Goal: Find specific fact

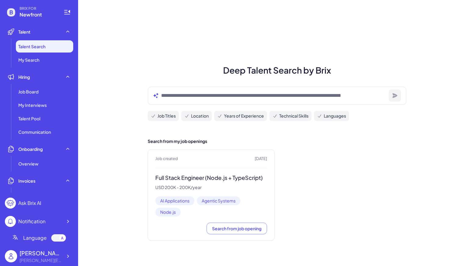
click at [41, 263] on div "[PERSON_NAME] [PERSON_NAME][EMAIL_ADDRESS][DOMAIN_NAME]" at bounding box center [39, 256] width 68 height 20
click at [43, 262] on div "[PERSON_NAME][EMAIL_ADDRESS][DOMAIN_NAME]" at bounding box center [41, 260] width 43 height 6
click at [70, 254] on icon at bounding box center [68, 256] width 6 height 6
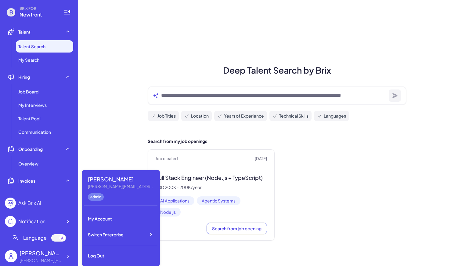
click at [294, 179] on div "Job created 1 months ago Full Stack Engineer (Node.js + TypeScript) USD 200K - …" at bounding box center [277, 194] width 259 height 91
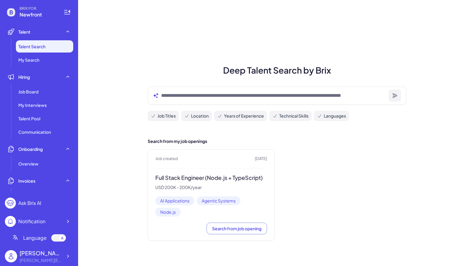
click at [125, 255] on div "Deep Talent Search by Brix Job Titles Location Years of Experience Technical Sk…" at bounding box center [277, 133] width 398 height 266
click at [58, 258] on div "[PERSON_NAME][EMAIL_ADDRESS][DOMAIN_NAME]" at bounding box center [41, 260] width 43 height 6
click at [66, 257] on icon at bounding box center [68, 256] width 6 height 6
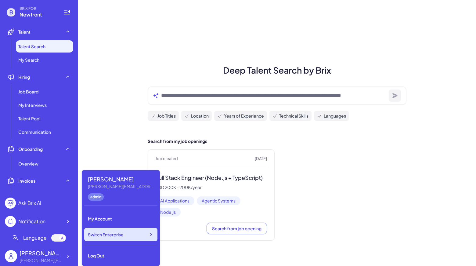
click at [100, 238] on div "Switch Enterprise" at bounding box center [120, 233] width 73 height 13
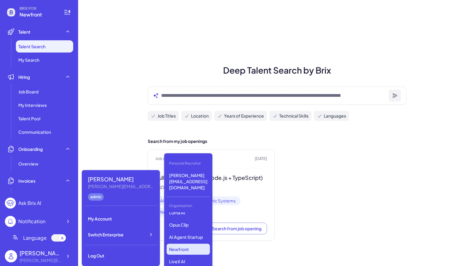
scroll to position [57, 0]
click at [185, 240] on p "Newfront" at bounding box center [187, 245] width 43 height 11
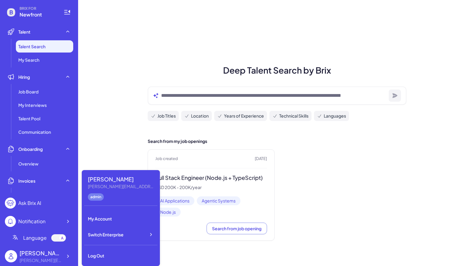
click at [345, 191] on div "Job created 1 months ago Full Stack Engineer (Node.js + TypeScript) USD 200K - …" at bounding box center [277, 194] width 259 height 91
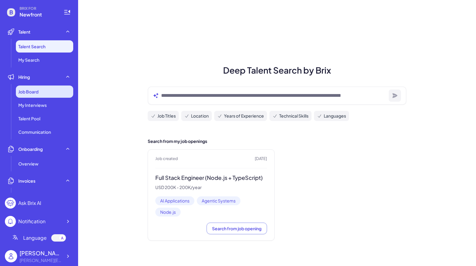
click at [42, 90] on div "Job Board" at bounding box center [44, 91] width 57 height 12
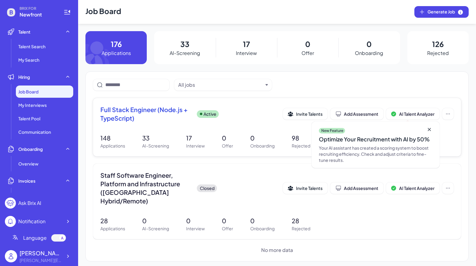
click at [116, 113] on span "Full Stack Engineer (Node.js + TypeScript)" at bounding box center [145, 113] width 91 height 17
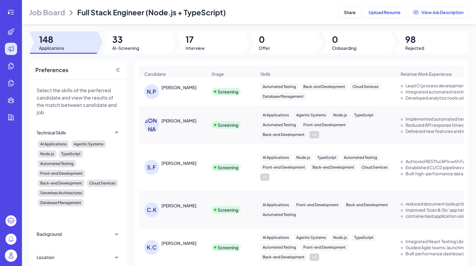
click at [313, 265] on div "AI Applications Agentic Systems Node.js TypeScript Automated Testing Front-end …" at bounding box center [325, 247] width 140 height 37
click at [219, 36] on div at bounding box center [210, 42] width 68 height 22
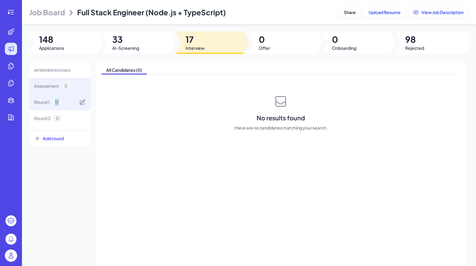
drag, startPoint x: 85, startPoint y: 102, endPoint x: 52, endPoint y: 106, distance: 33.1
click at [52, 106] on div "Round 1 17" at bounding box center [59, 102] width 61 height 16
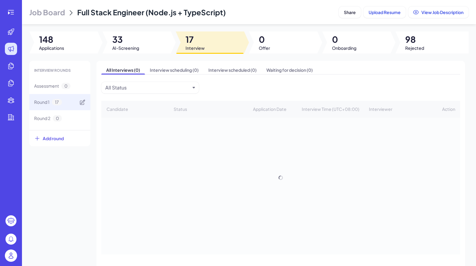
click at [48, 105] on span "Round 1" at bounding box center [41, 102] width 15 height 6
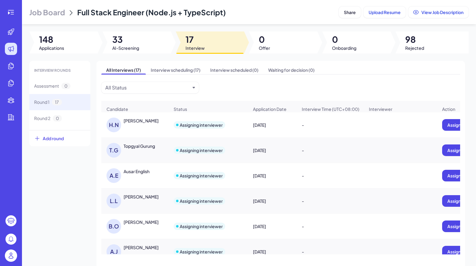
click at [445, 82] on div "All Interviews (17) Interview scheduling (17) Interview scheduled (0) Waiting f…" at bounding box center [280, 170] width 368 height 219
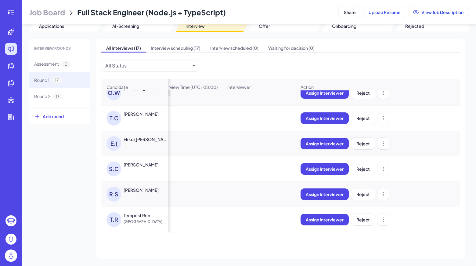
scroll to position [192, 145]
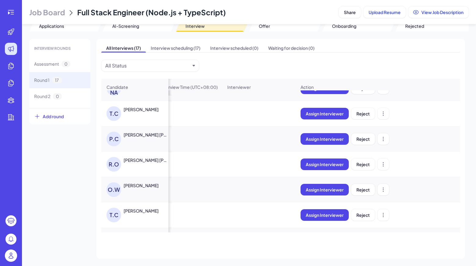
click at [114, 168] on div "R.O" at bounding box center [113, 164] width 15 height 15
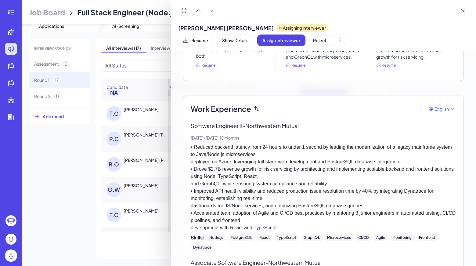
scroll to position [0, 0]
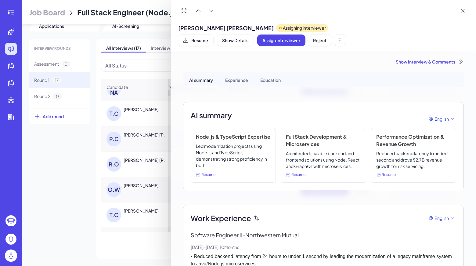
click at [451, 59] on div "Show Interview & Comments" at bounding box center [323, 62] width 280 height 6
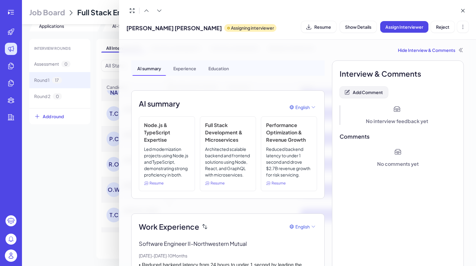
click at [376, 93] on span "Add Comment" at bounding box center [367, 91] width 30 height 5
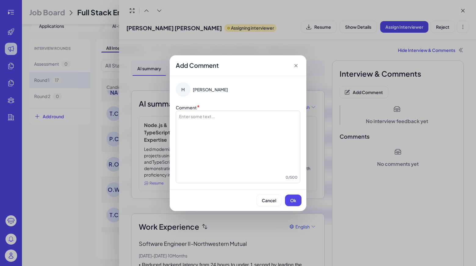
click at [297, 66] on icon at bounding box center [296, 65] width 6 height 6
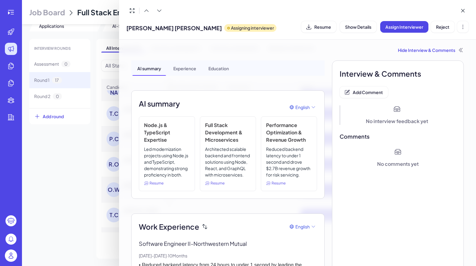
click at [356, 93] on span "Add Comment" at bounding box center [367, 91] width 30 height 5
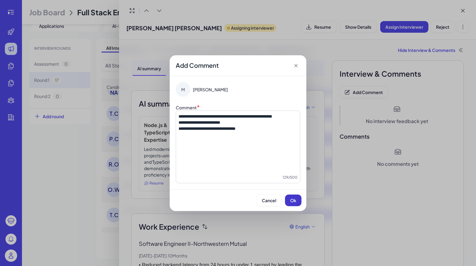
click at [289, 200] on button "Ok" at bounding box center [293, 200] width 16 height 12
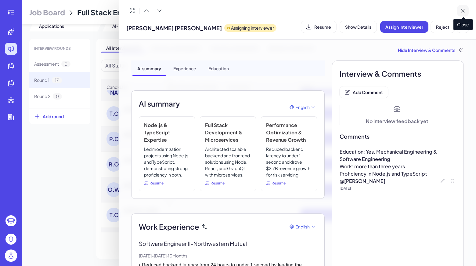
click at [462, 10] on icon at bounding box center [462, 11] width 6 height 6
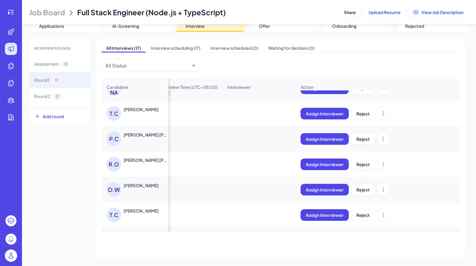
click at [470, 48] on div "INTERVIEW ROUNDS Assessment 0 Round 1 17 Round 2 0 Add round All Interviews (17…" at bounding box center [249, 148] width 454 height 219
click at [116, 141] on div "P.C" at bounding box center [113, 138] width 15 height 15
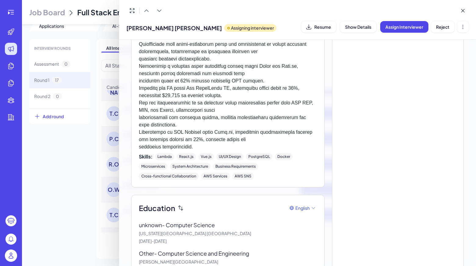
scroll to position [393, 0]
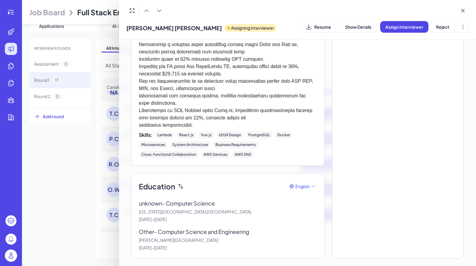
click at [210, 17] on div "Pranay Chowdary Namburi Assigning interviewer Resume Show Details Assign Interv…" at bounding box center [297, 20] width 342 height 30
click at [204, 178] on div "Education English unknown - Computer Science Indiana University Bloomington Aug…" at bounding box center [227, 215] width 193 height 85
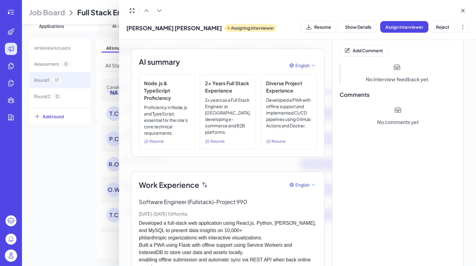
scroll to position [41, 0]
drag, startPoint x: 144, startPoint y: 107, endPoint x: 177, endPoint y: 113, distance: 33.5
click at [177, 113] on p "Proficiency in Node.js and TypeScript, essential for the role's core technical …" at bounding box center [167, 120] width 46 height 32
copy p "Proficiency in Node.js and TypeScript,"
click at [223, 61] on div "AI summary English" at bounding box center [228, 65] width 178 height 18
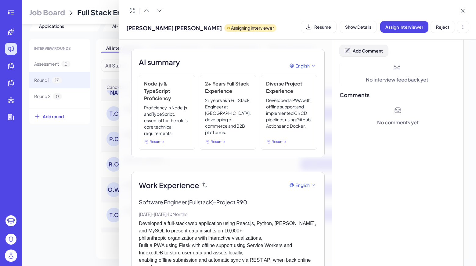
click at [374, 55] on button "Add Comment" at bounding box center [363, 51] width 48 height 12
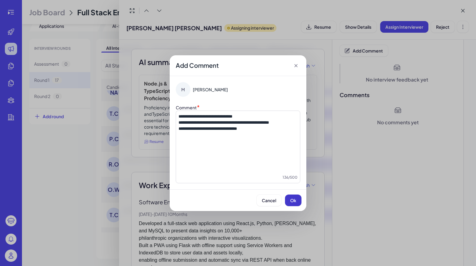
click at [296, 201] on button "Ok" at bounding box center [293, 200] width 16 height 12
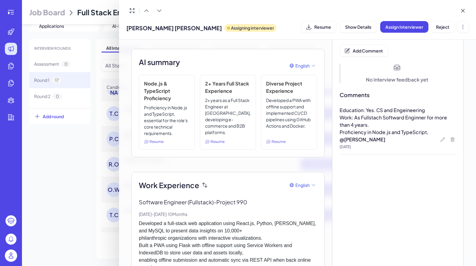
click at [43, 162] on div at bounding box center [238, 133] width 476 height 266
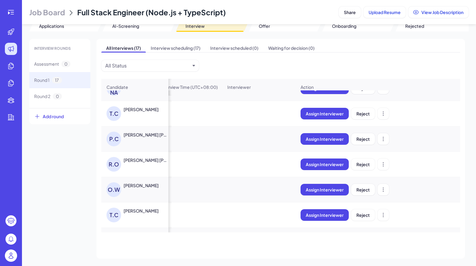
click at [47, 233] on div "INTERVIEW ROUNDS Assessment 0 Round 1 17 Round 2 0 Add round All Interviews (17…" at bounding box center [248, 148] width 439 height 219
click at [112, 192] on div "O.W" at bounding box center [113, 189] width 15 height 15
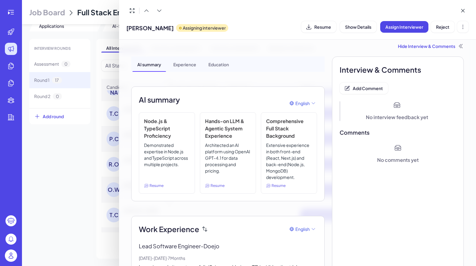
scroll to position [0, 0]
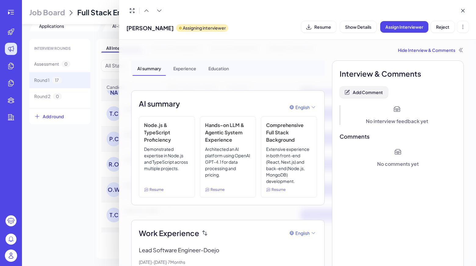
click at [364, 91] on span "Add Comment" at bounding box center [367, 91] width 30 height 5
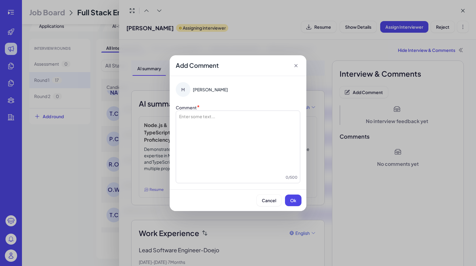
click at [210, 121] on div at bounding box center [237, 143] width 119 height 61
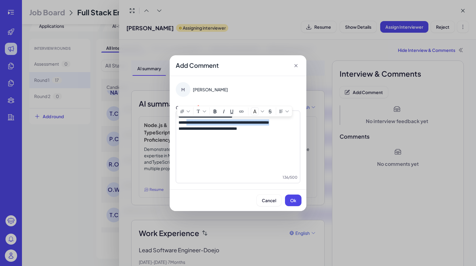
drag, startPoint x: 190, startPoint y: 121, endPoint x: 255, endPoint y: 127, distance: 64.6
click at [255, 125] on p "**********" at bounding box center [237, 122] width 119 height 6
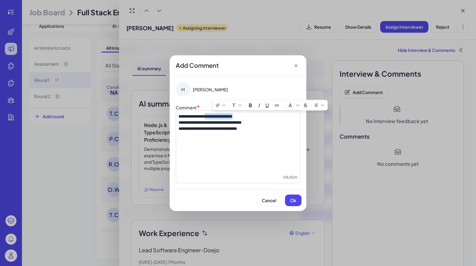
drag, startPoint x: 213, startPoint y: 117, endPoint x: 262, endPoint y: 113, distance: 48.9
click at [262, 113] on p "**********" at bounding box center [237, 116] width 119 height 6
click at [301, 201] on div "Cancel Ok" at bounding box center [237, 200] width 137 height 22
click at [296, 203] on button "Ok" at bounding box center [293, 200] width 16 height 12
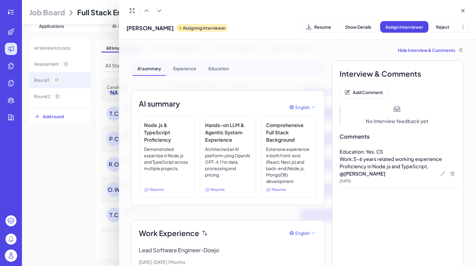
click at [52, 191] on div at bounding box center [238, 133] width 476 height 266
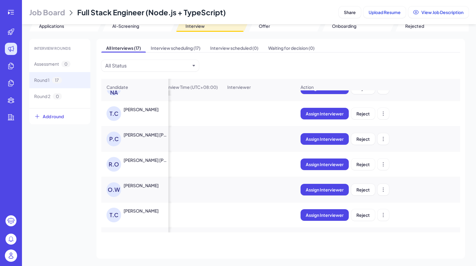
click at [91, 242] on div "INTERVIEW ROUNDS Assessment 0 Round 1 17 Round 2 0 Add round All Interviews (17…" at bounding box center [248, 148] width 439 height 219
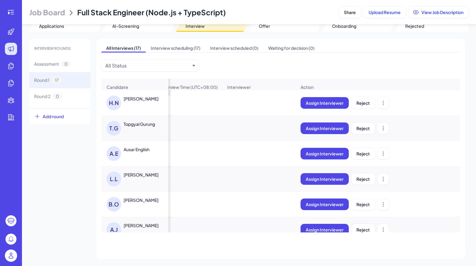
click at [111, 134] on div "T.G" at bounding box center [113, 128] width 15 height 15
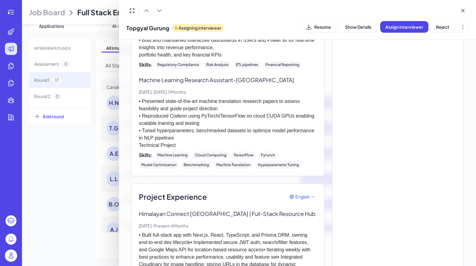
scroll to position [724, 0]
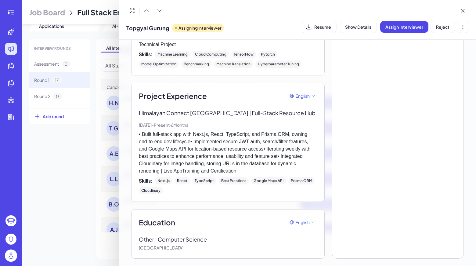
click at [173, 184] on div "Skills: Next.js React TypeScript Best Practices Google Maps API Prisma ORM Clou…" at bounding box center [228, 185] width 178 height 17
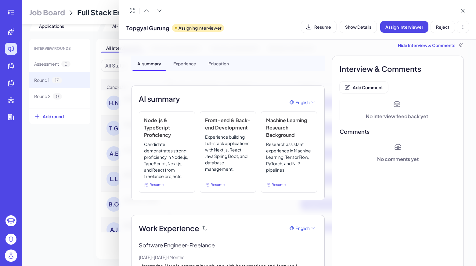
scroll to position [0, 0]
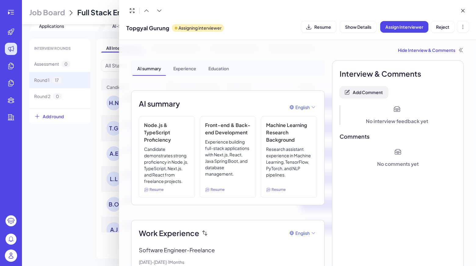
click at [367, 94] on span "Add Comment" at bounding box center [367, 91] width 30 height 5
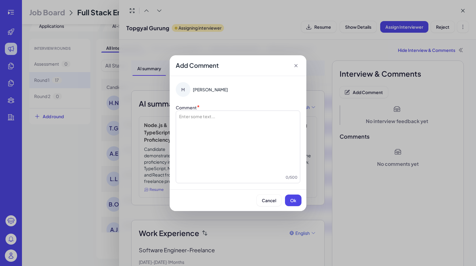
click at [212, 241] on div "Add Comment M Maggie Comment * Enter some text... 0 / 500 Cancel Ok" at bounding box center [238, 133] width 476 height 266
click at [232, 131] on div at bounding box center [237, 143] width 119 height 61
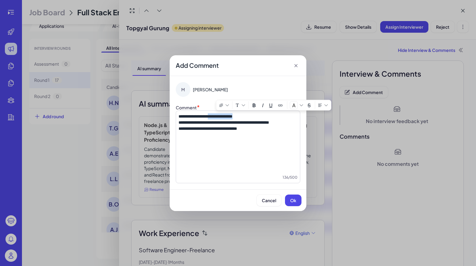
drag, startPoint x: 218, startPoint y: 118, endPoint x: 297, endPoint y: 100, distance: 80.9
click at [297, 100] on div "**********" at bounding box center [238, 132] width 124 height 101
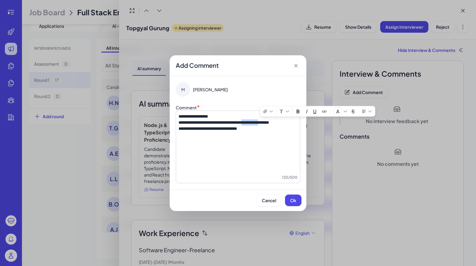
drag, startPoint x: 261, startPoint y: 120, endPoint x: 284, endPoint y: 121, distance: 22.9
click at [269, 121] on span "**********" at bounding box center [223, 122] width 91 height 4
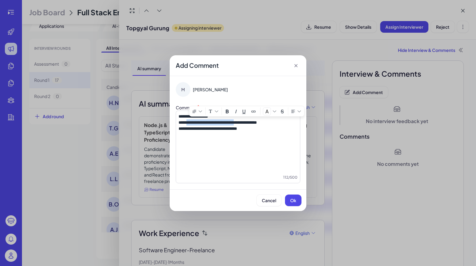
drag, startPoint x: 190, startPoint y: 122, endPoint x: 254, endPoint y: 121, distance: 63.4
click at [254, 121] on span "**********" at bounding box center [217, 122] width 78 height 4
click at [301, 208] on div "Cancel Ok" at bounding box center [237, 200] width 137 height 22
click at [300, 201] on button "Ok" at bounding box center [293, 200] width 16 height 12
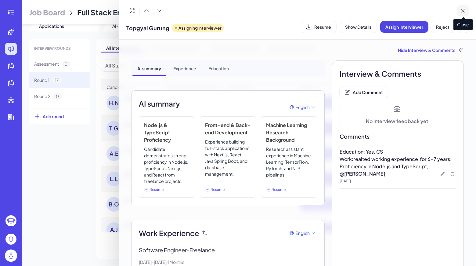
click at [463, 9] on icon at bounding box center [462, 11] width 6 height 6
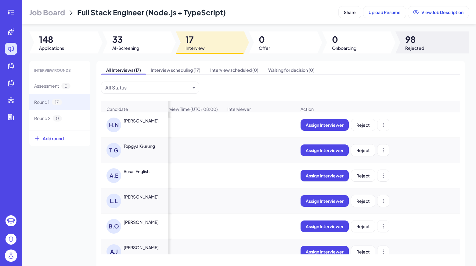
click at [407, 42] on span "98" at bounding box center [414, 39] width 19 height 11
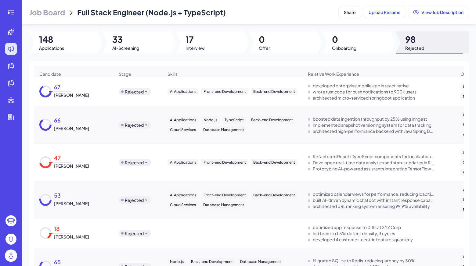
click at [423, 83] on div "developed enterprise mobile app in react native wrote rust code for push notifi…" at bounding box center [379, 91] width 152 height 28
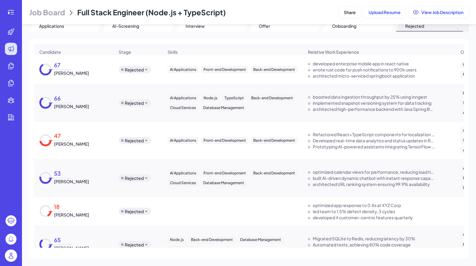
click at [47, 104] on icon at bounding box center [45, 102] width 12 height 12
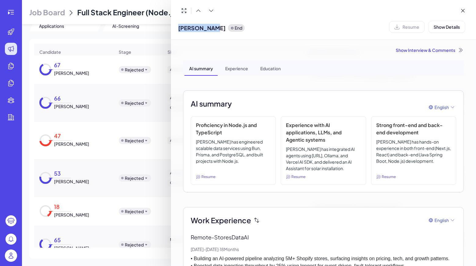
drag, startPoint x: 212, startPoint y: 27, endPoint x: 177, endPoint y: 30, distance: 35.9
click at [177, 30] on div "Anmol Gupta End Resume Show Details" at bounding box center [323, 20] width 305 height 40
copy span "[PERSON_NAME]"
click at [208, 6] on button at bounding box center [211, 11] width 12 height 12
click at [273, 16] on div at bounding box center [323, 11] width 290 height 12
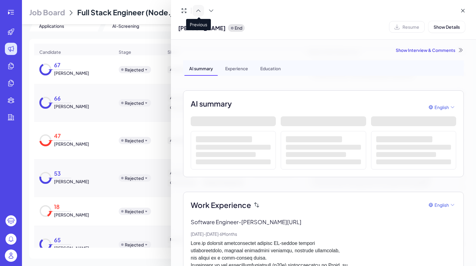
click at [200, 14] on button at bounding box center [198, 11] width 12 height 12
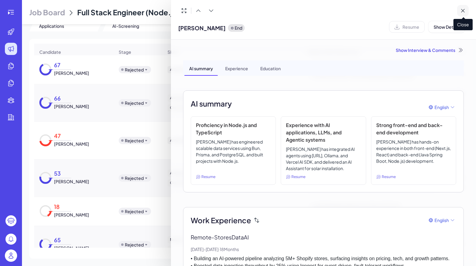
click at [459, 8] on button at bounding box center [463, 11] width 12 height 12
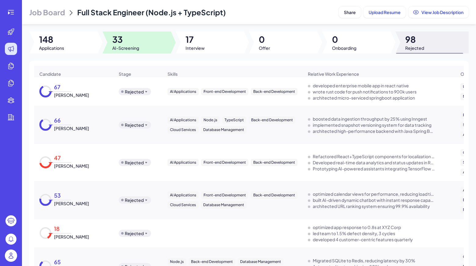
click at [127, 39] on span "33" at bounding box center [125, 39] width 27 height 11
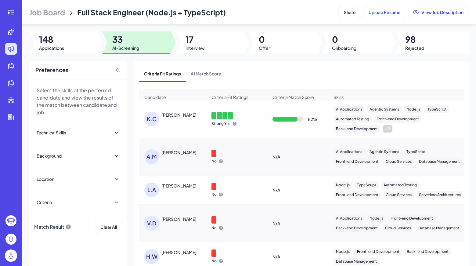
click at [155, 120] on div "K.C" at bounding box center [151, 119] width 15 height 15
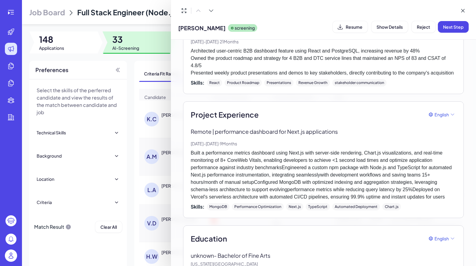
scroll to position [380, 0]
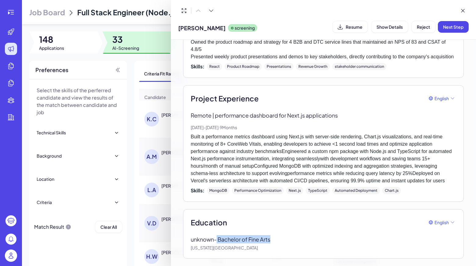
drag, startPoint x: 273, startPoint y: 238, endPoint x: 218, endPoint y: 237, distance: 55.5
click at [218, 237] on p "unknown - Bachelor of Fine Arts" at bounding box center [235, 239] width 89 height 8
copy p "Bachelor of Fine Arts"
click at [213, 12] on icon at bounding box center [211, 11] width 6 height 6
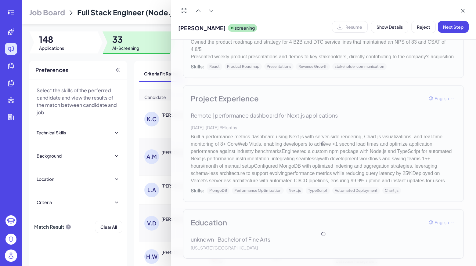
scroll to position [343, 0]
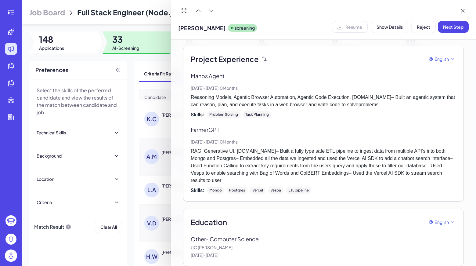
click at [257, 209] on div "Education English Other - Computer Science UC Davis Jan, 2012 - Jan, 2015" at bounding box center [323, 237] width 280 height 57
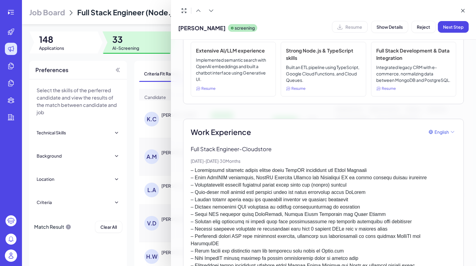
scroll to position [0, 0]
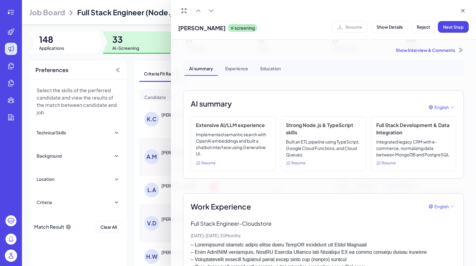
click at [428, 48] on div "Show Interview & Comments" at bounding box center [323, 50] width 280 height 6
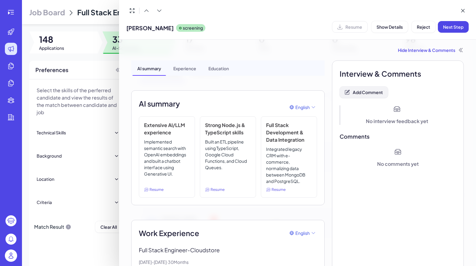
click at [376, 93] on span "Add Comment" at bounding box center [367, 91] width 30 height 5
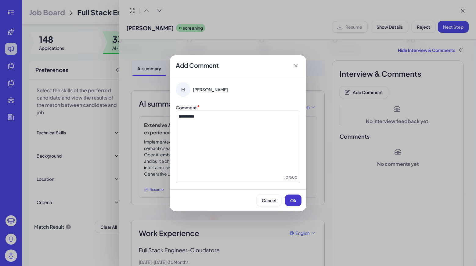
click at [298, 205] on button "Ok" at bounding box center [293, 200] width 16 height 12
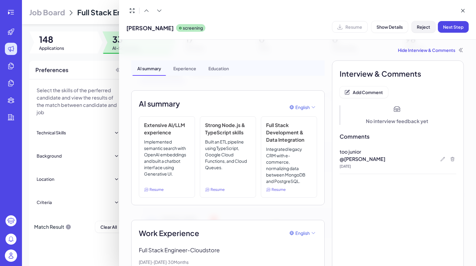
click at [424, 30] on button "Reject" at bounding box center [423, 27] width 24 height 12
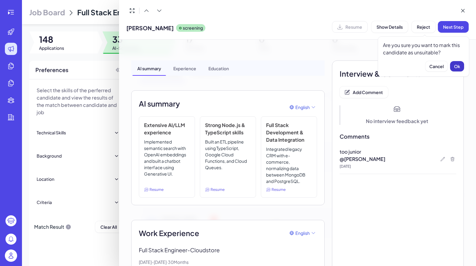
click at [459, 63] on button "Ok" at bounding box center [457, 66] width 14 height 10
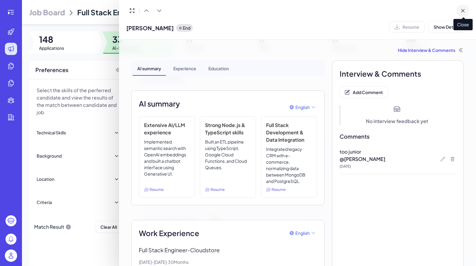
click at [464, 13] on icon at bounding box center [462, 11] width 6 height 6
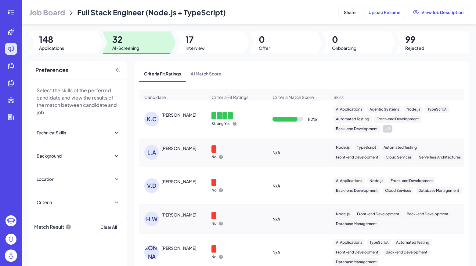
click at [262, 70] on div "Criteria Fit Ratings AI Match Score" at bounding box center [301, 74] width 324 height 16
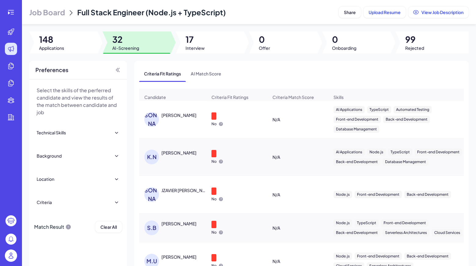
scroll to position [133, 0]
click at [173, 155] on div "Kyle Noll" at bounding box center [178, 152] width 35 height 6
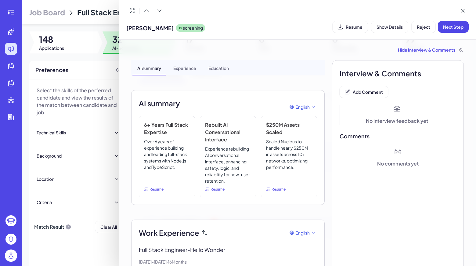
scroll to position [0, 0]
click at [358, 93] on span "Add Comment" at bounding box center [367, 91] width 30 height 5
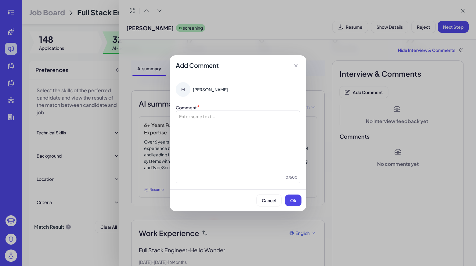
click at [229, 236] on div "Add Comment M Maggie Comment * Enter some text... 0 / 500 Cancel Ok" at bounding box center [238, 133] width 476 height 266
click at [294, 64] on icon at bounding box center [295, 65] width 3 height 3
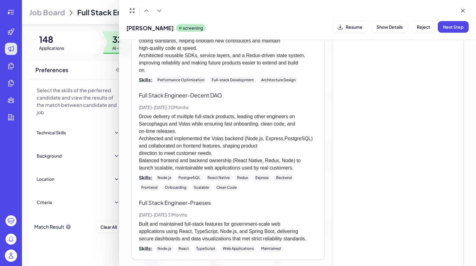
scroll to position [447, 0]
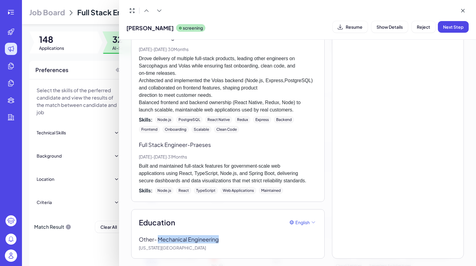
drag, startPoint x: 220, startPoint y: 237, endPoint x: 161, endPoint y: 235, distance: 59.5
click at [161, 235] on p "Other - Mechanical Engineering" at bounding box center [183, 239] width 89 height 8
copy p "Mechanical Engineering"
click at [219, 27] on div "Kyle Noll screening Resume Show Details Reject Next Step" at bounding box center [297, 27] width 342 height 16
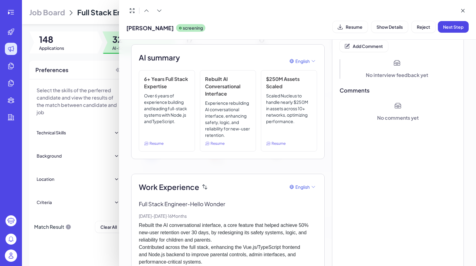
scroll to position [0, 0]
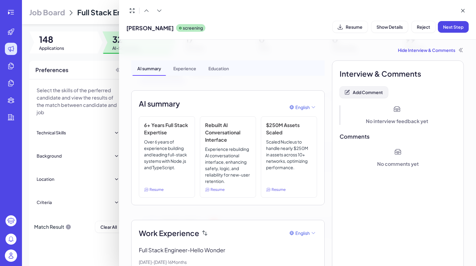
click at [373, 98] on button "Add Comment" at bounding box center [363, 92] width 48 height 12
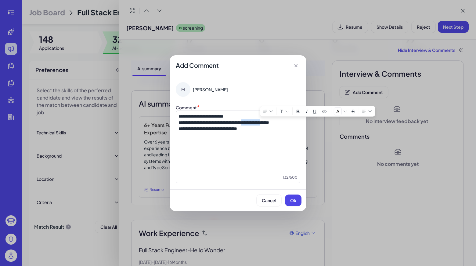
drag, startPoint x: 261, startPoint y: 123, endPoint x: 288, endPoint y: 124, distance: 26.9
click at [288, 124] on p "**********" at bounding box center [237, 122] width 119 height 6
click at [290, 196] on button "Ok" at bounding box center [293, 200] width 16 height 12
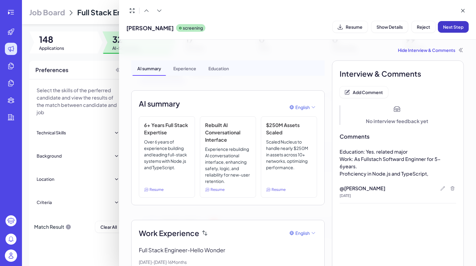
click at [454, 27] on span "Next Step" at bounding box center [453, 26] width 20 height 5
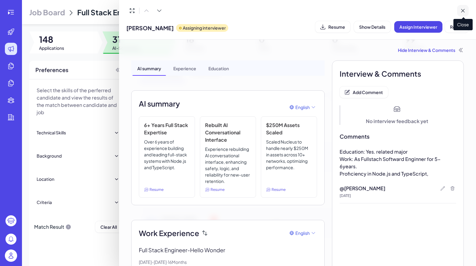
click at [462, 8] on icon at bounding box center [462, 11] width 6 height 6
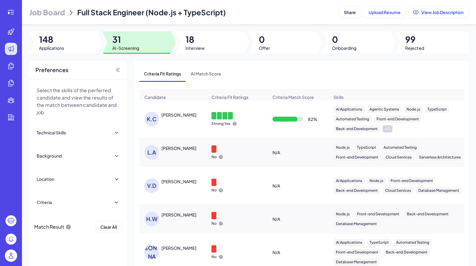
click at [337, 74] on div "Criteria Fit Ratings AI Match Score" at bounding box center [301, 74] width 324 height 16
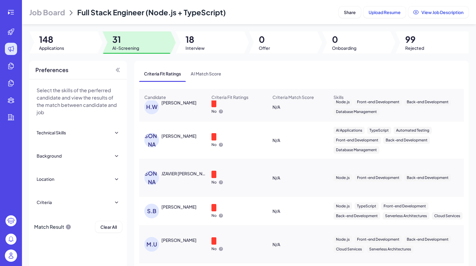
scroll to position [116, 0]
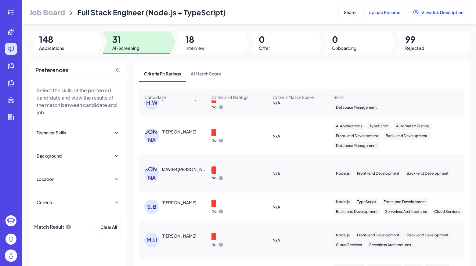
click at [179, 192] on td "J.T JZAVIER TIMM" at bounding box center [172, 173] width 67 height 37
click at [170, 205] on div "[PERSON_NAME]" at bounding box center [178, 202] width 35 height 6
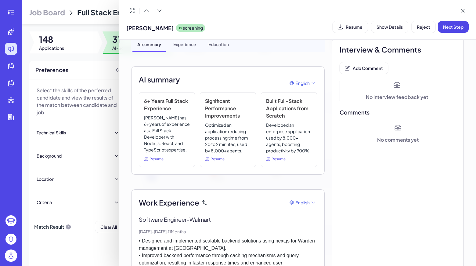
scroll to position [0, 0]
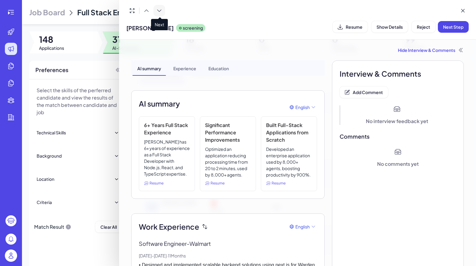
click at [157, 10] on icon at bounding box center [159, 11] width 6 height 6
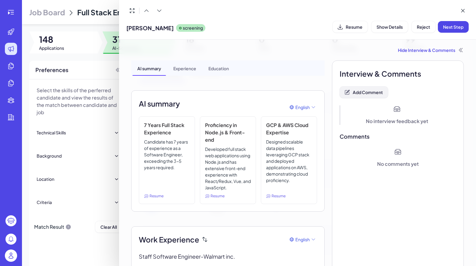
drag, startPoint x: 374, startPoint y: 86, endPoint x: 371, endPoint y: 92, distance: 7.2
click at [371, 92] on span "Add Comment" at bounding box center [367, 91] width 30 height 5
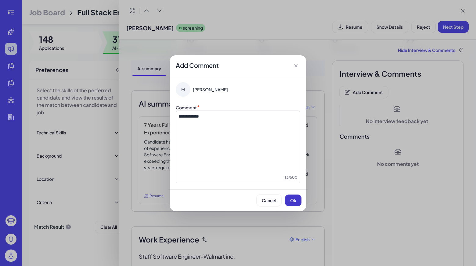
click at [294, 195] on button "Ok" at bounding box center [293, 200] width 16 height 12
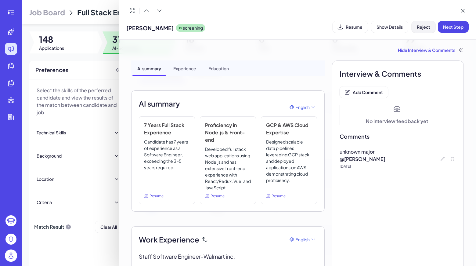
click at [414, 26] on button "Reject" at bounding box center [423, 27] width 24 height 12
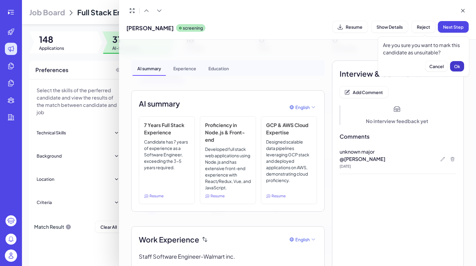
click at [456, 70] on button "Ok" at bounding box center [457, 66] width 14 height 10
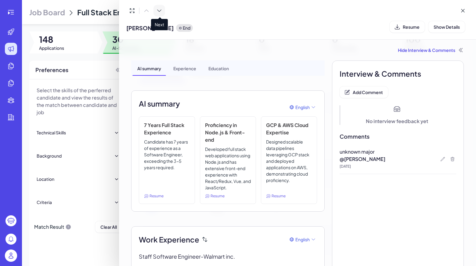
click at [161, 14] on button at bounding box center [159, 11] width 12 height 12
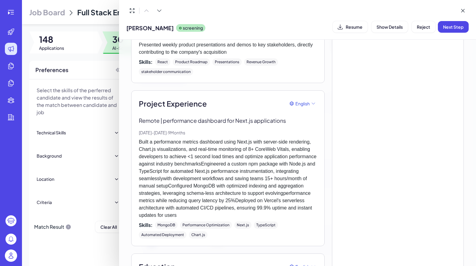
scroll to position [493, 0]
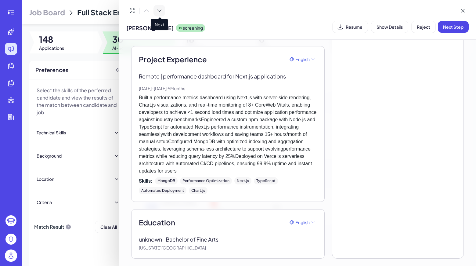
click at [158, 10] on icon at bounding box center [159, 11] width 4 height 2
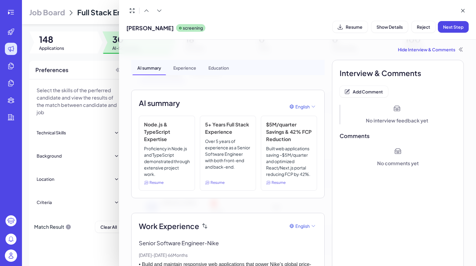
scroll to position [0, 0]
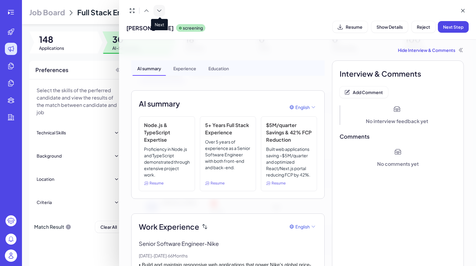
click at [163, 12] on button at bounding box center [159, 11] width 12 height 12
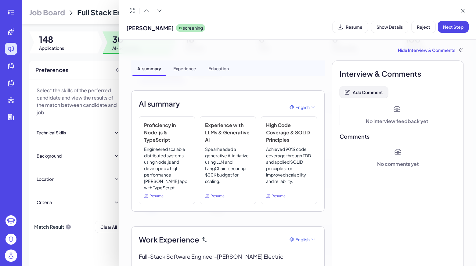
click at [382, 88] on button "Add Comment" at bounding box center [363, 92] width 48 height 12
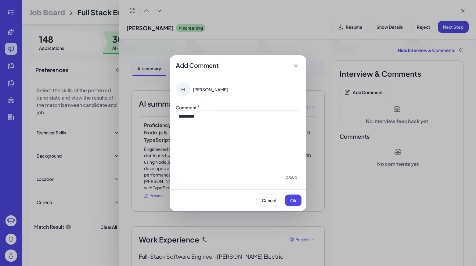
click at [291, 193] on div "Cancel Ok" at bounding box center [237, 200] width 137 height 22
click at [291, 198] on span "Ok" at bounding box center [293, 199] width 6 height 5
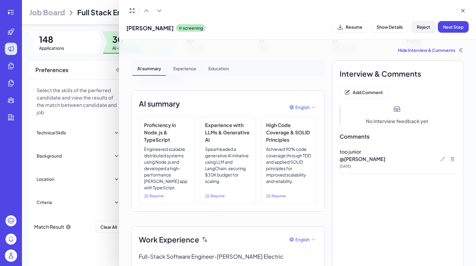
click at [419, 30] on button "Reject" at bounding box center [423, 27] width 24 height 12
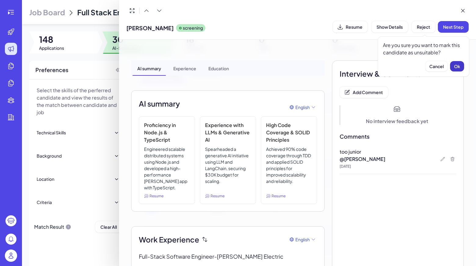
click at [461, 64] on button "Ok" at bounding box center [457, 66] width 14 height 10
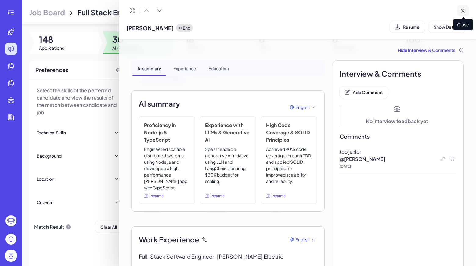
click at [464, 11] on icon at bounding box center [462, 11] width 6 height 6
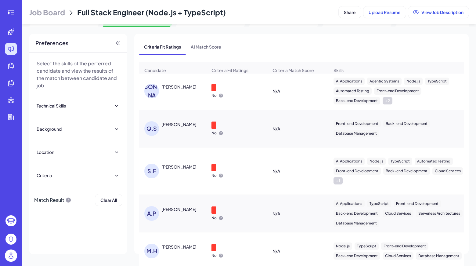
scroll to position [201, 0]
click at [171, 220] on div "A.P Andrew Pratt" at bounding box center [175, 212] width 63 height 15
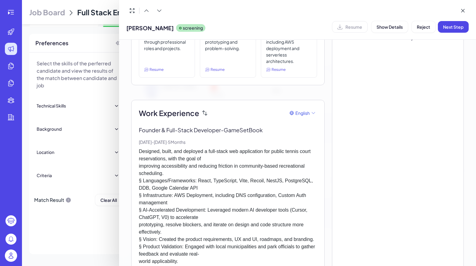
scroll to position [0, 0]
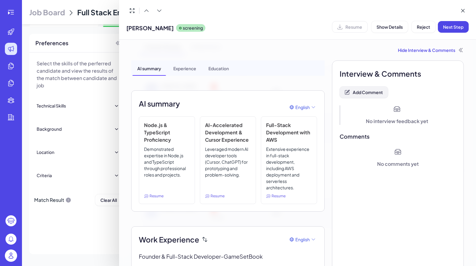
click at [362, 91] on span "Add Comment" at bounding box center [367, 91] width 30 height 5
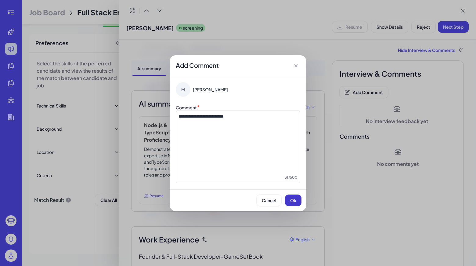
click at [298, 198] on button "Ok" at bounding box center [293, 200] width 16 height 12
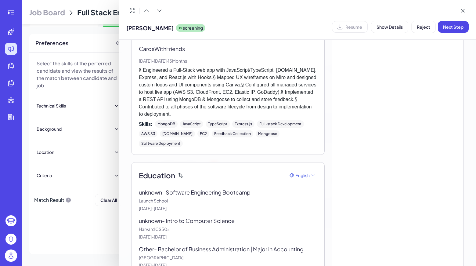
scroll to position [849, 0]
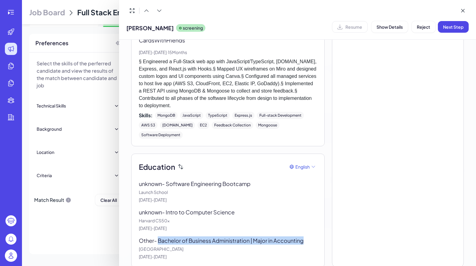
drag, startPoint x: 159, startPoint y: 223, endPoint x: 237, endPoint y: 233, distance: 79.3
click at [237, 236] on p "Other - Bachelor of Business Administration | Major in Accounting" at bounding box center [226, 240] width 174 height 8
copy p "Bachelor of Business Administration | Major in Accounting"
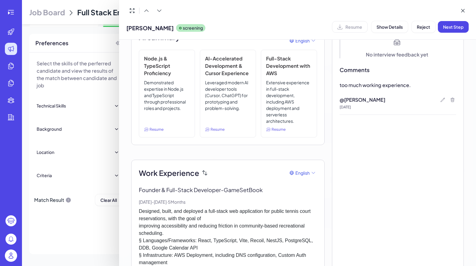
scroll to position [0, 0]
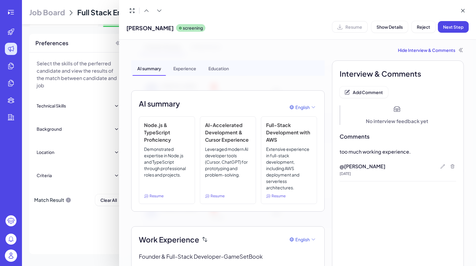
click at [439, 153] on p "too much working experience." at bounding box center [397, 151] width 116 height 7
click at [420, 149] on p "too much working experience." at bounding box center [397, 151] width 116 height 7
click at [440, 165] on icon at bounding box center [442, 166] width 5 height 5
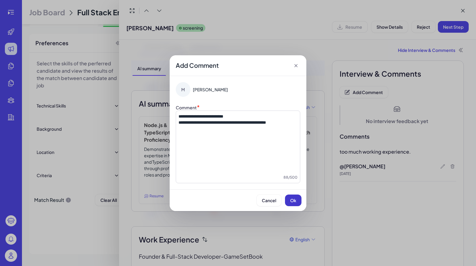
click at [294, 196] on button "Ok" at bounding box center [293, 200] width 16 height 12
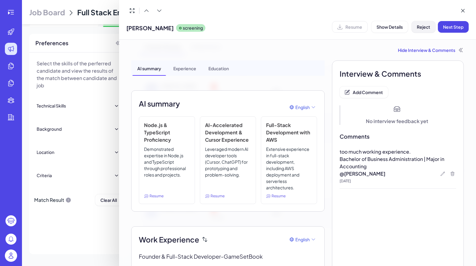
click at [424, 24] on span "Reject" at bounding box center [422, 26] width 13 height 5
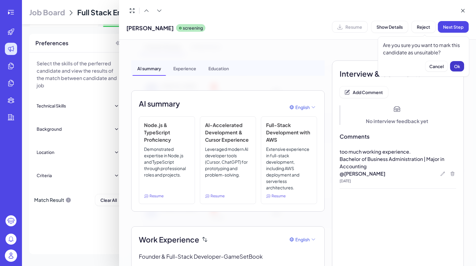
click at [453, 62] on button "Ok" at bounding box center [457, 66] width 14 height 10
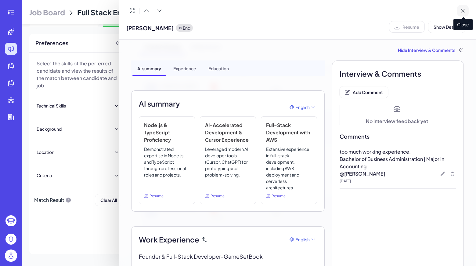
click at [461, 9] on icon at bounding box center [462, 10] width 3 height 3
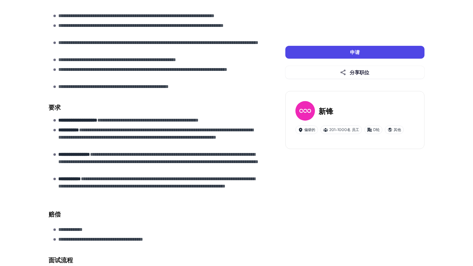
scroll to position [282, 0]
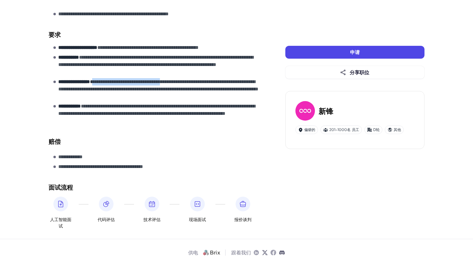
drag, startPoint x: 96, startPoint y: 83, endPoint x: 180, endPoint y: 80, distance: 84.5
click at [180, 80] on p "**********" at bounding box center [159, 89] width 202 height 22
copy p "**********"
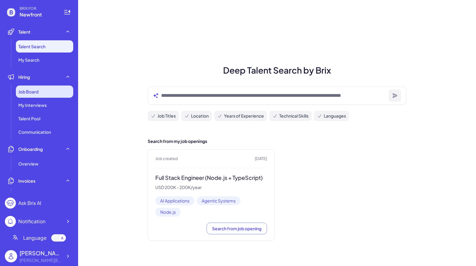
click at [59, 93] on div "Job Board" at bounding box center [44, 91] width 57 height 12
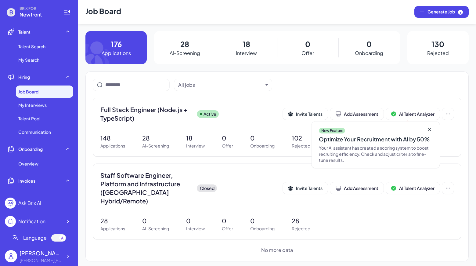
click at [187, 49] on p "28" at bounding box center [184, 43] width 9 height 11
click at [185, 47] on p "28" at bounding box center [184, 43] width 9 height 11
click at [198, 62] on div "28 AI-Screening" at bounding box center [184, 47] width 61 height 33
click at [185, 42] on p "28" at bounding box center [184, 43] width 9 height 11
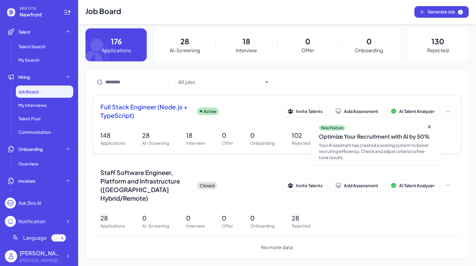
scroll to position [3, 0]
click at [127, 119] on span "Full Stack Engineer (Node.js + TypeScript)" at bounding box center [145, 110] width 91 height 17
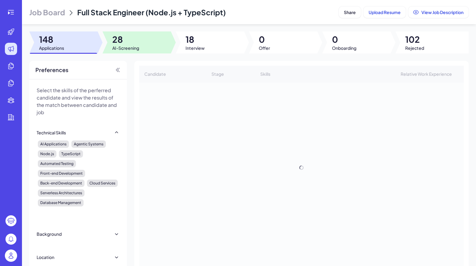
click at [134, 46] on span "AI-Screening" at bounding box center [125, 48] width 27 height 6
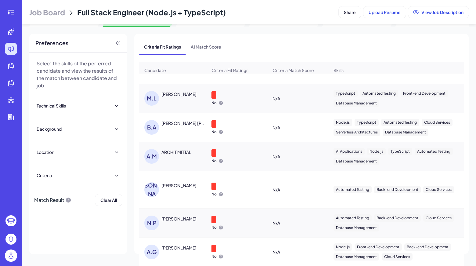
scroll to position [766, 0]
click at [172, 244] on div "[PERSON_NAME]" at bounding box center [178, 247] width 35 height 6
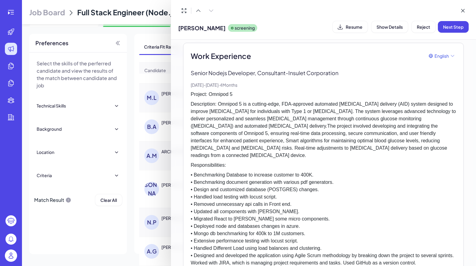
scroll to position [0, 0]
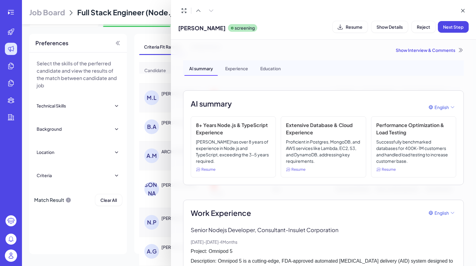
click at [414, 48] on div "Show Interview & Comments" at bounding box center [323, 50] width 280 height 6
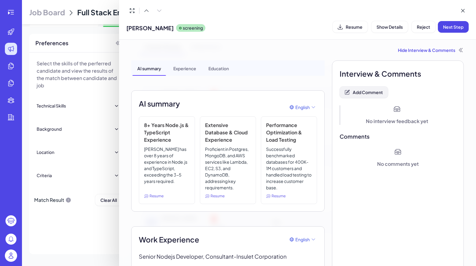
click at [371, 89] on button "Add Comment" at bounding box center [363, 92] width 48 height 12
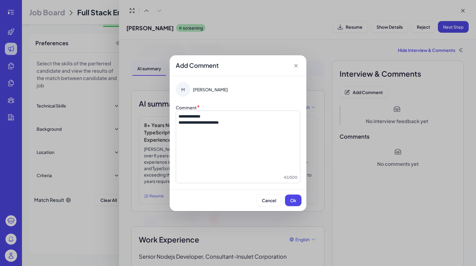
click at [302, 196] on div "Cancel Ok" at bounding box center [237, 200] width 137 height 22
click at [294, 198] on span "Ok" at bounding box center [293, 199] width 6 height 5
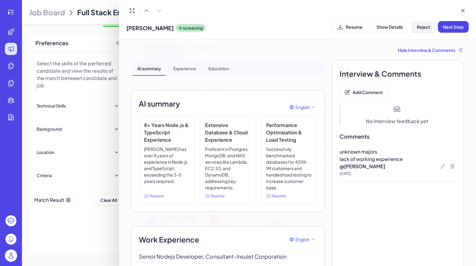
click at [421, 29] on button "Reject" at bounding box center [423, 27] width 24 height 12
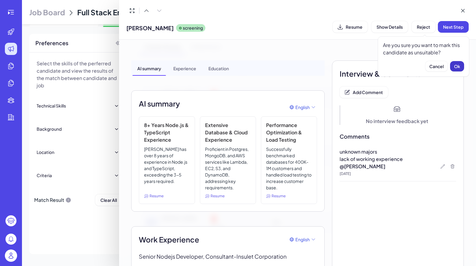
click at [456, 66] on span "Ok" at bounding box center [457, 65] width 6 height 5
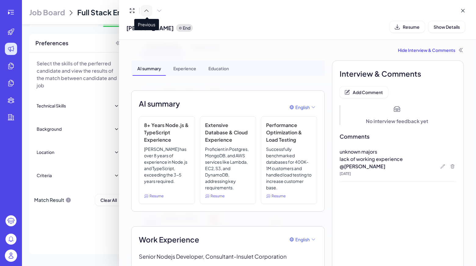
click at [145, 9] on icon at bounding box center [146, 11] width 6 height 6
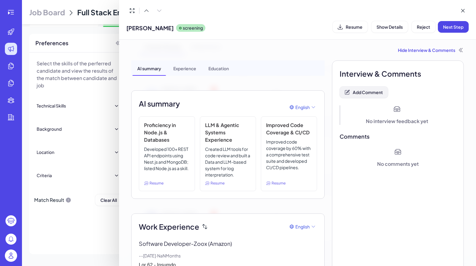
click at [362, 89] on button "Add Comment" at bounding box center [363, 92] width 48 height 12
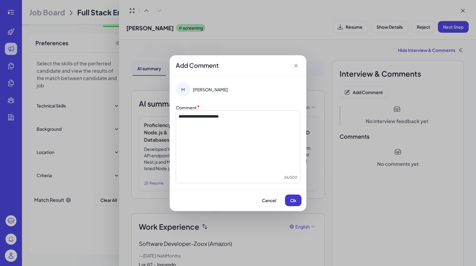
click at [298, 195] on button "Ok" at bounding box center [293, 200] width 16 height 12
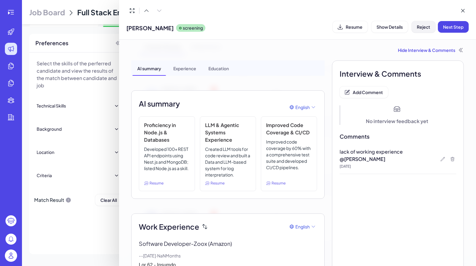
click at [419, 28] on span "Reject" at bounding box center [422, 26] width 13 height 5
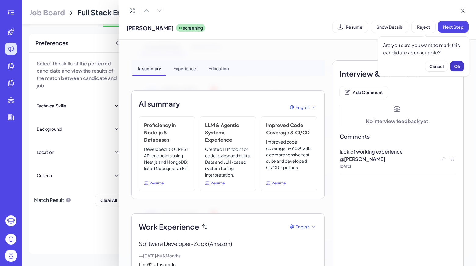
click at [457, 66] on span "Ok" at bounding box center [457, 65] width 6 height 5
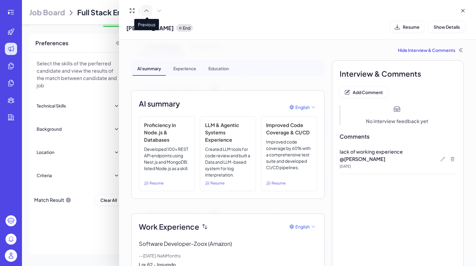
click at [145, 9] on icon at bounding box center [146, 11] width 6 height 6
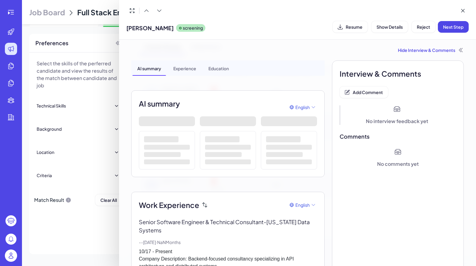
scroll to position [708, 0]
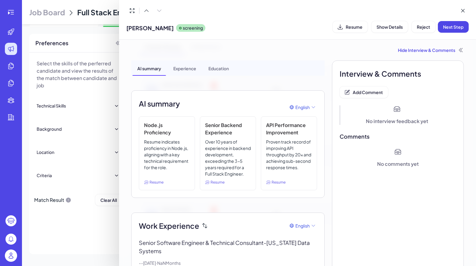
click at [265, 12] on div at bounding box center [297, 11] width 342 height 12
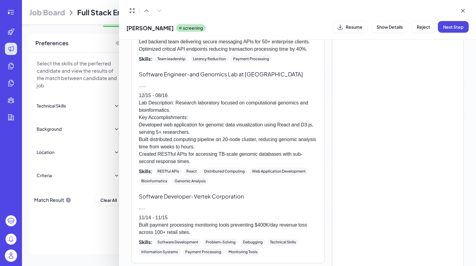
scroll to position [689, 0]
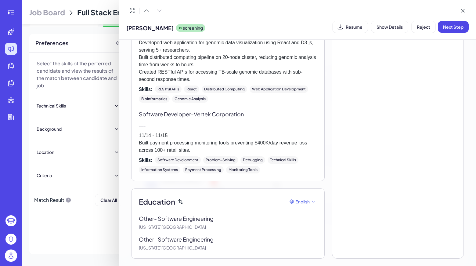
click at [110, 5] on div at bounding box center [238, 133] width 476 height 266
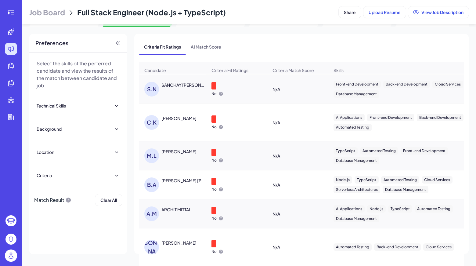
scroll to position [0, 0]
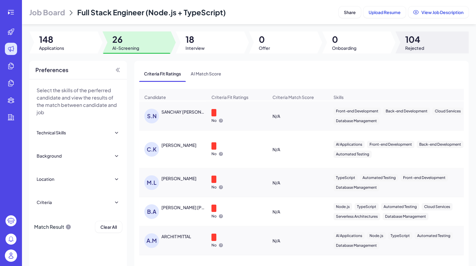
click at [417, 40] on span "104" at bounding box center [414, 39] width 19 height 11
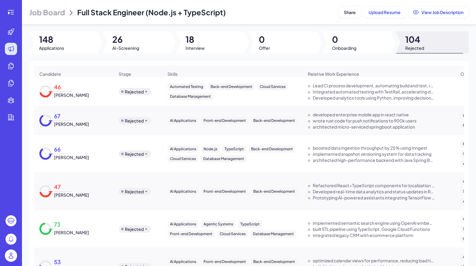
click at [92, 95] on div "46 [PERSON_NAME]" at bounding box center [73, 91] width 79 height 23
click at [75, 92] on div "46 [PERSON_NAME]" at bounding box center [70, 91] width 37 height 13
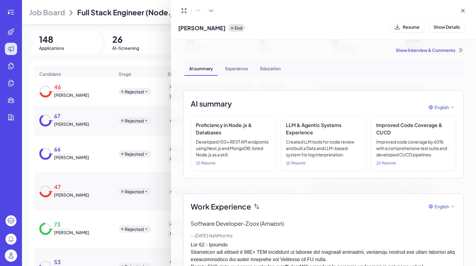
click at [407, 47] on div "Show Interview & Comments" at bounding box center [323, 50] width 280 height 6
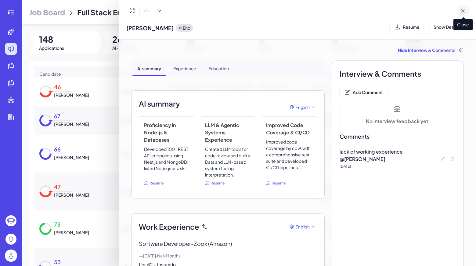
click at [458, 10] on button at bounding box center [463, 11] width 12 height 12
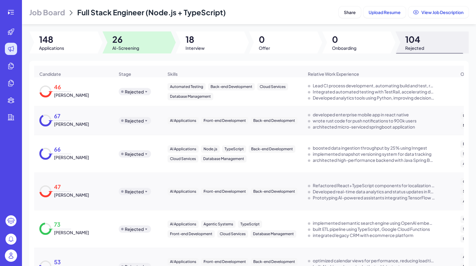
click at [146, 41] on div at bounding box center [136, 42] width 68 height 22
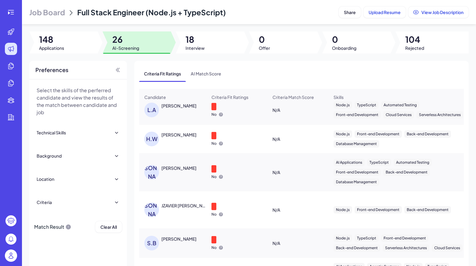
scroll to position [43, 0]
click at [184, 137] on div "[PERSON_NAME]" at bounding box center [178, 134] width 35 height 6
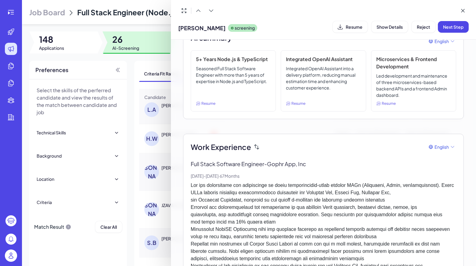
scroll to position [0, 0]
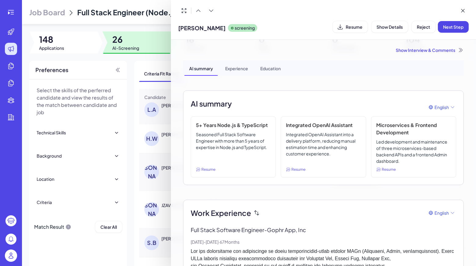
click at [409, 51] on div "Show Interview & Comments" at bounding box center [323, 50] width 280 height 6
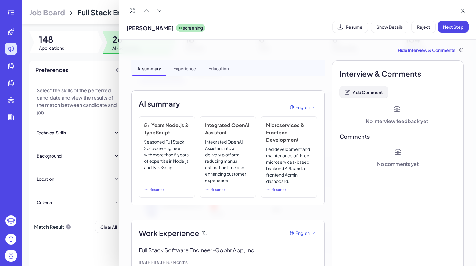
click at [374, 91] on span "Add Comment" at bounding box center [367, 91] width 30 height 5
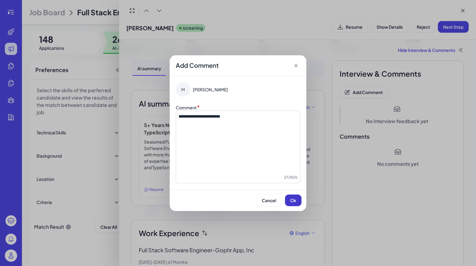
click at [294, 198] on span "Ok" at bounding box center [293, 199] width 6 height 5
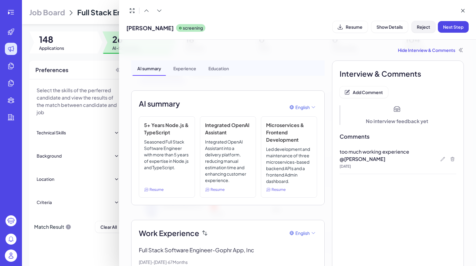
click at [421, 28] on span "Reject" at bounding box center [422, 26] width 13 height 5
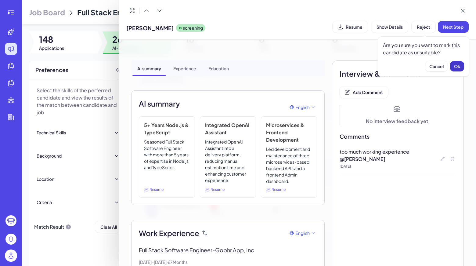
click at [456, 66] on span "Ok" at bounding box center [457, 65] width 6 height 5
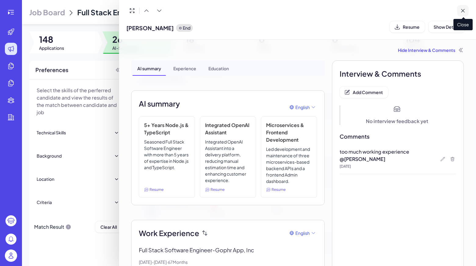
click at [461, 11] on icon at bounding box center [462, 11] width 6 height 6
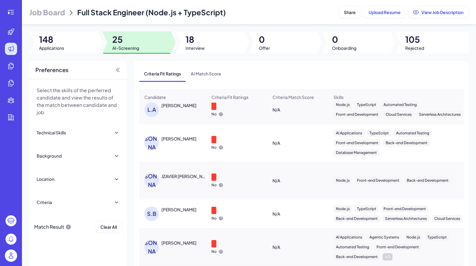
click at [175, 150] on div "[PERSON_NAME] [PERSON_NAME]" at bounding box center [175, 142] width 63 height 15
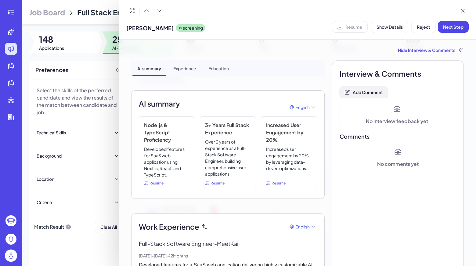
click at [356, 94] on span "Add Comment" at bounding box center [367, 91] width 30 height 5
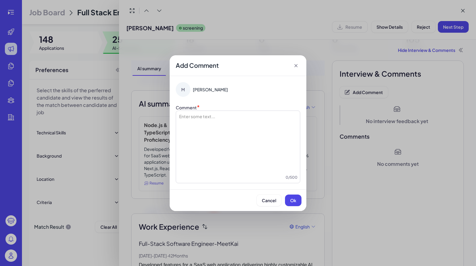
click at [246, 120] on div at bounding box center [237, 143] width 119 height 61
click at [199, 131] on div "**********" at bounding box center [237, 143] width 119 height 61
click at [295, 201] on span "Ok" at bounding box center [293, 199] width 6 height 5
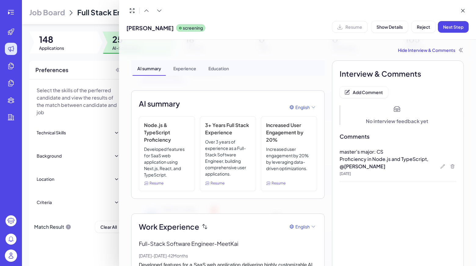
click at [438, 170] on div "@ [PERSON_NAME] [DATE]" at bounding box center [397, 168] width 116 height 13
click at [439, 169] on div at bounding box center [442, 165] width 7 height 7
click at [440, 165] on icon at bounding box center [442, 166] width 5 height 5
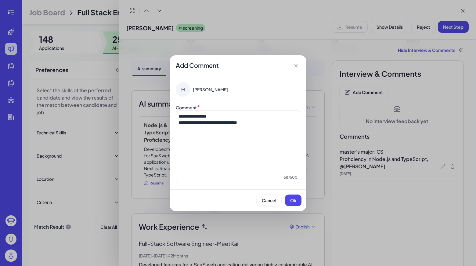
click at [277, 115] on p "**********" at bounding box center [237, 116] width 119 height 6
click at [270, 124] on p "**********" at bounding box center [237, 122] width 119 height 6
click at [296, 194] on div "Cancel Ok" at bounding box center [237, 200] width 137 height 22
click at [295, 196] on button "Ok" at bounding box center [293, 200] width 16 height 12
click at [293, 201] on div "Cancel Ok" at bounding box center [237, 200] width 127 height 12
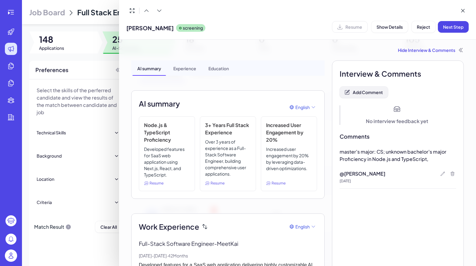
click at [379, 91] on span "Add Comment" at bounding box center [367, 91] width 30 height 5
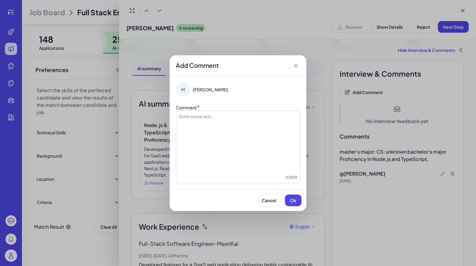
click at [298, 66] on icon at bounding box center [296, 65] width 6 height 6
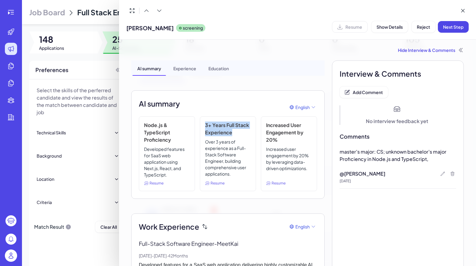
drag, startPoint x: 236, startPoint y: 130, endPoint x: 203, endPoint y: 127, distance: 32.7
click at [203, 127] on div "3+ Years Full Stack Experience Over 3 years of experience as a Full-Stack Softw…" at bounding box center [228, 153] width 56 height 75
copy h3 "3+ Years Full Stack Experience"
click at [440, 172] on icon at bounding box center [442, 173] width 5 height 5
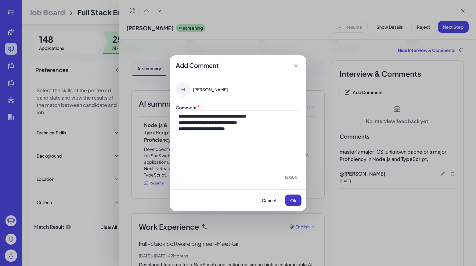
click at [293, 196] on button "Ok" at bounding box center [293, 200] width 16 height 12
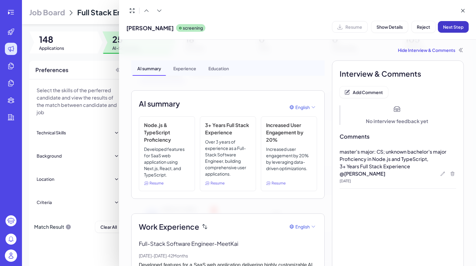
click at [456, 27] on span "Next Step" at bounding box center [453, 26] width 20 height 5
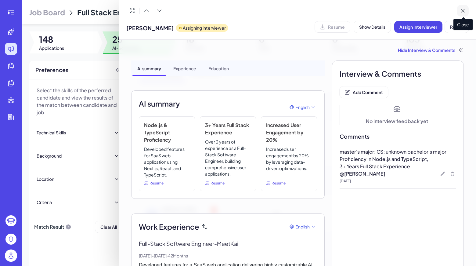
click at [462, 12] on icon at bounding box center [462, 11] width 6 height 6
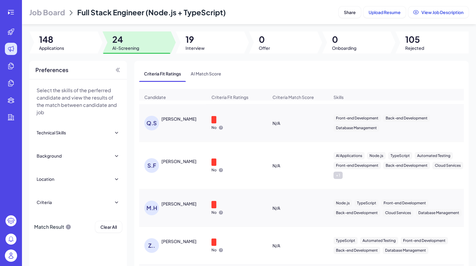
scroll to position [167, 0]
click at [178, 164] on div "[PERSON_NAME]" at bounding box center [178, 161] width 35 height 6
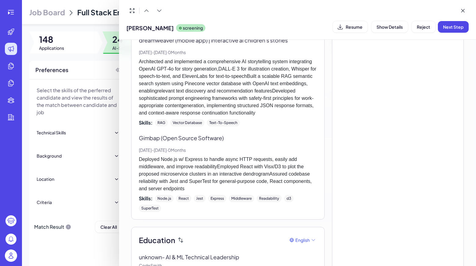
scroll to position [818, 0]
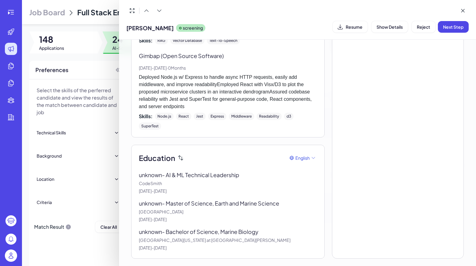
click at [226, 17] on div "[PERSON_NAME] screening Resume Show Details Reject Next Step" at bounding box center [297, 20] width 342 height 30
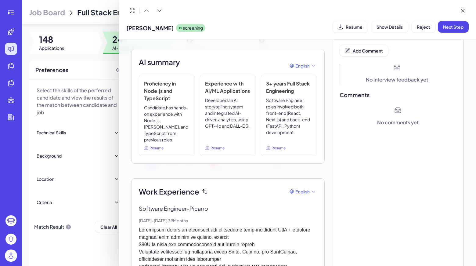
scroll to position [0, 0]
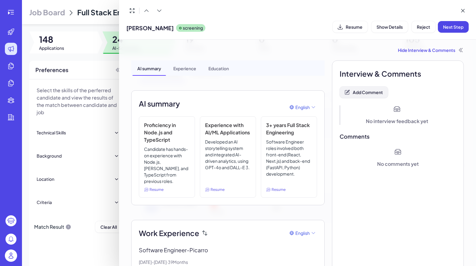
click at [378, 87] on button "Add Comment" at bounding box center [363, 92] width 48 height 12
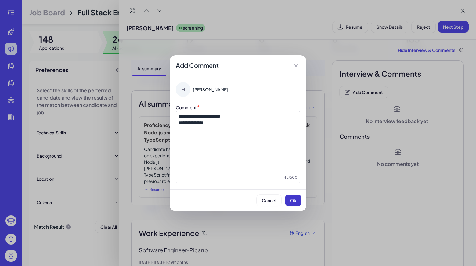
click at [295, 203] on button "Ok" at bounding box center [293, 200] width 16 height 12
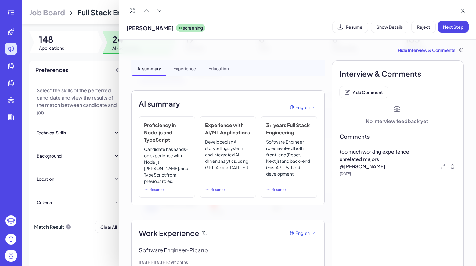
click at [426, 28] on span "Reject" at bounding box center [422, 26] width 13 height 5
click at [457, 70] on button "Ok" at bounding box center [457, 66] width 14 height 10
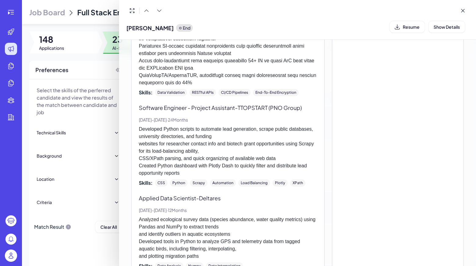
scroll to position [380, 0]
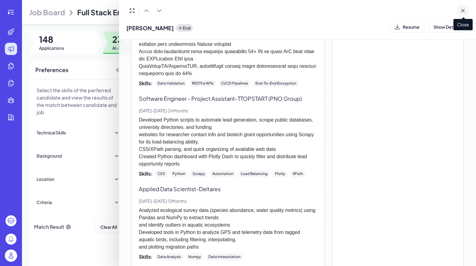
click at [464, 14] on button at bounding box center [463, 11] width 12 height 12
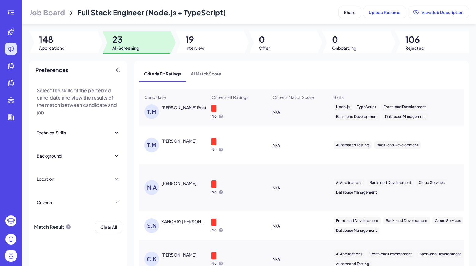
scroll to position [478, 0]
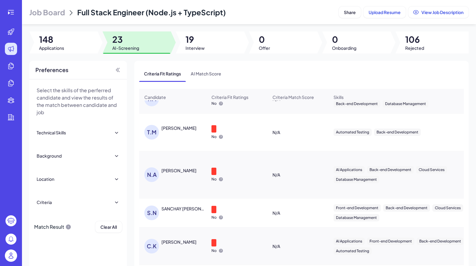
click at [196, 139] on div "[PERSON_NAME]" at bounding box center [175, 132] width 63 height 15
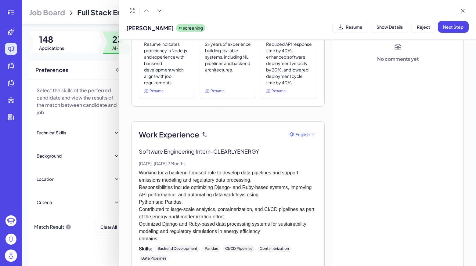
scroll to position [0, 0]
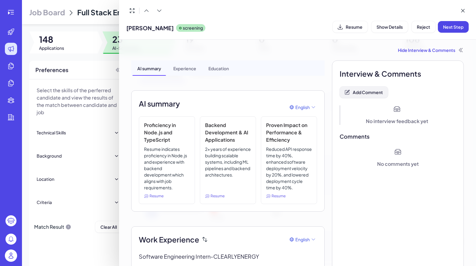
click at [355, 93] on span "Add Comment" at bounding box center [367, 91] width 30 height 5
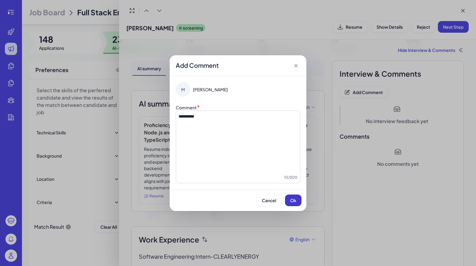
click at [298, 200] on button "Ok" at bounding box center [293, 200] width 16 height 12
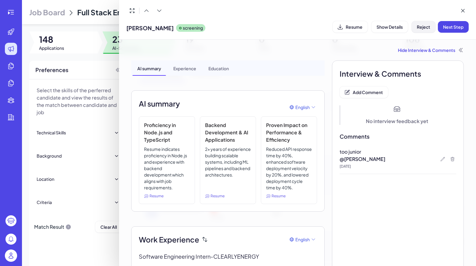
click at [420, 25] on span "Reject" at bounding box center [422, 26] width 13 height 5
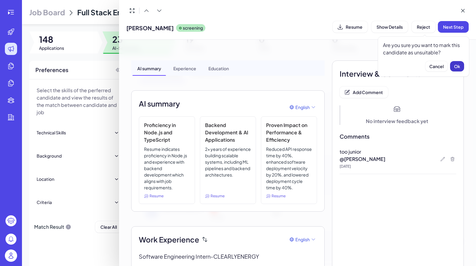
click at [455, 68] on span "Ok" at bounding box center [457, 65] width 6 height 5
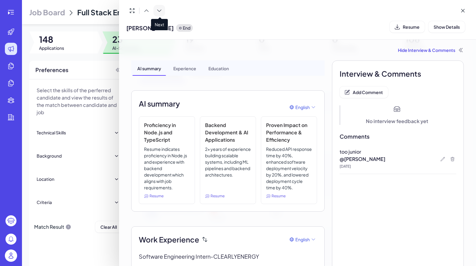
click at [155, 10] on button at bounding box center [159, 11] width 12 height 12
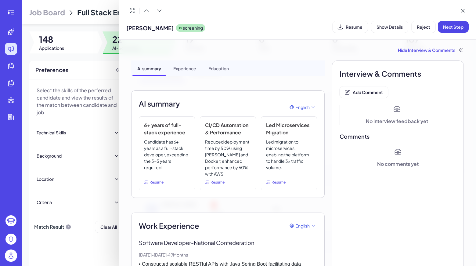
click at [160, 182] on span "Resume" at bounding box center [156, 181] width 14 height 5
click at [167, 127] on h3 "6+ years of full-stack experience" at bounding box center [167, 128] width 46 height 15
drag, startPoint x: 155, startPoint y: 129, endPoint x: 150, endPoint y: 183, distance: 54.5
click at [150, 183] on div "6+ years of full-stack experience Candidate has 6+ years as a full-stack develo…" at bounding box center [167, 153] width 56 height 74
click at [150, 183] on span "Resume" at bounding box center [156, 181] width 14 height 5
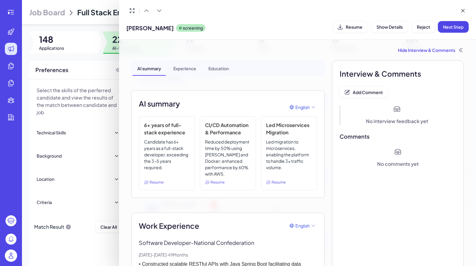
click at [147, 182] on icon at bounding box center [146, 181] width 1 height 1
click at [185, 68] on div "Experience" at bounding box center [184, 67] width 33 height 15
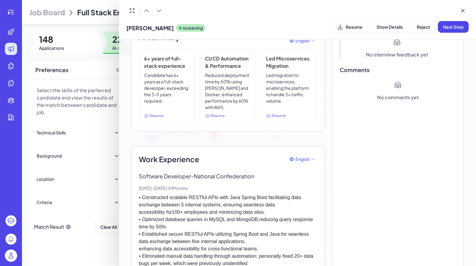
scroll to position [61, 0]
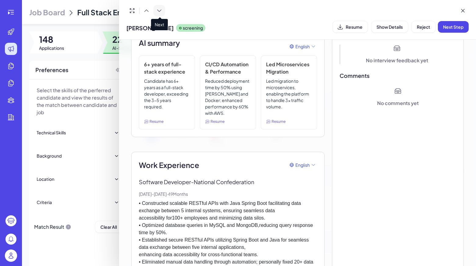
click at [160, 13] on icon at bounding box center [159, 11] width 6 height 6
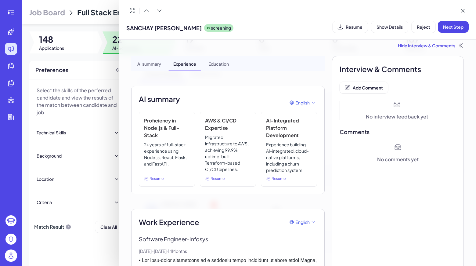
scroll to position [0, 0]
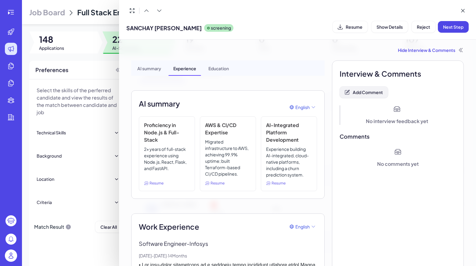
click at [368, 95] on button "Add Comment" at bounding box center [363, 92] width 48 height 12
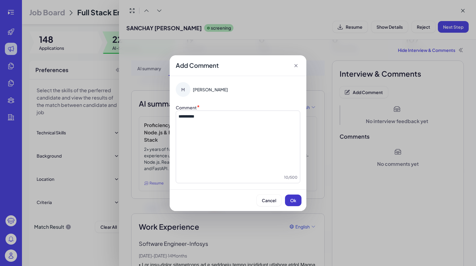
click at [291, 198] on span "Ok" at bounding box center [293, 199] width 6 height 5
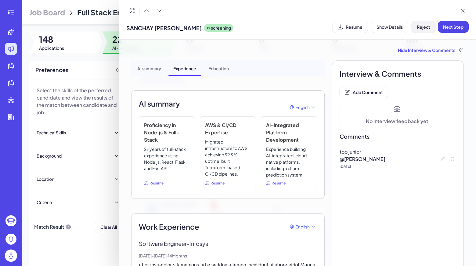
click at [420, 29] on span "Reject" at bounding box center [422, 26] width 13 height 5
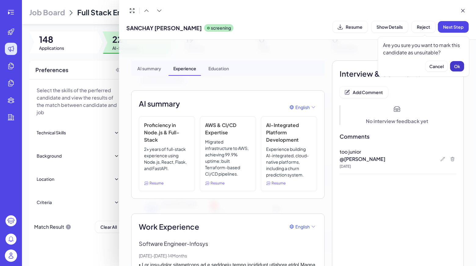
click at [458, 68] on span "Ok" at bounding box center [457, 65] width 6 height 5
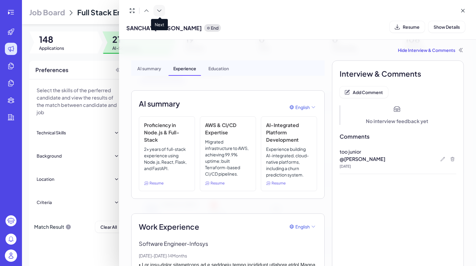
click at [162, 12] on button at bounding box center [159, 11] width 12 height 12
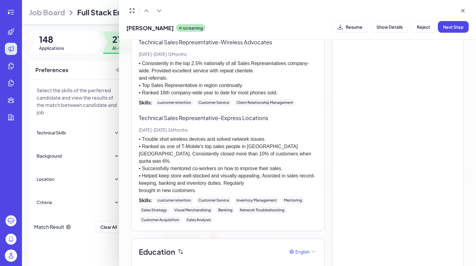
scroll to position [871, 0]
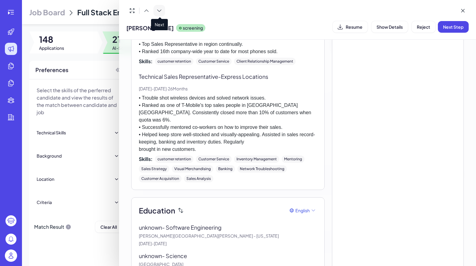
click at [162, 8] on icon at bounding box center [159, 11] width 6 height 6
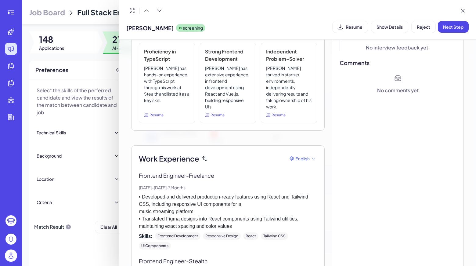
scroll to position [0, 0]
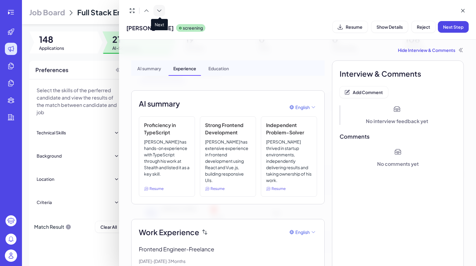
click at [160, 11] on icon at bounding box center [159, 11] width 6 height 6
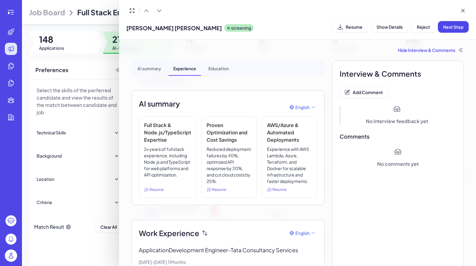
click at [350, 95] on button "Add Comment" at bounding box center [363, 92] width 48 height 12
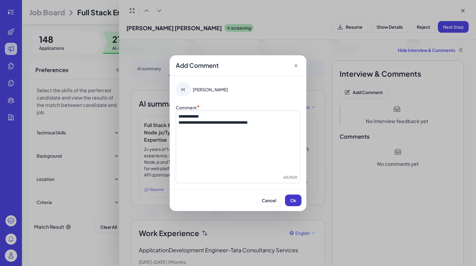
click at [294, 200] on span "Ok" at bounding box center [293, 199] width 6 height 5
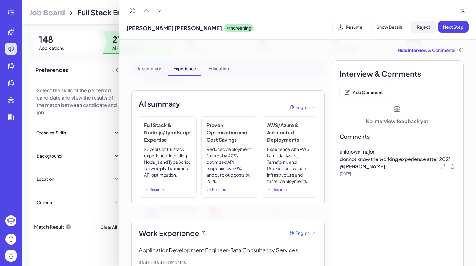
click at [421, 29] on button "Reject" at bounding box center [423, 27] width 24 height 12
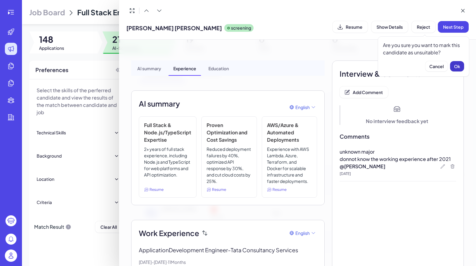
click at [458, 70] on button "Ok" at bounding box center [457, 66] width 14 height 10
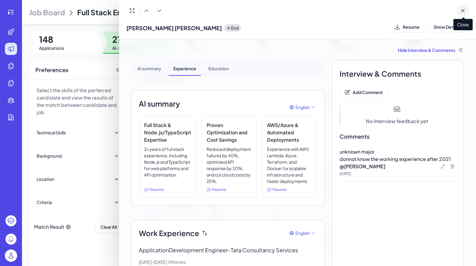
click at [466, 14] on button at bounding box center [463, 11] width 12 height 12
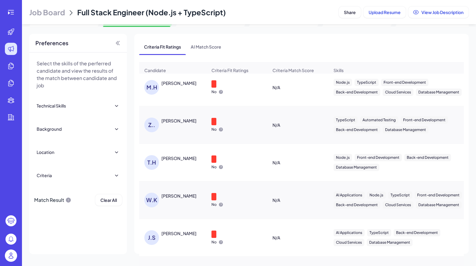
scroll to position [196, 0]
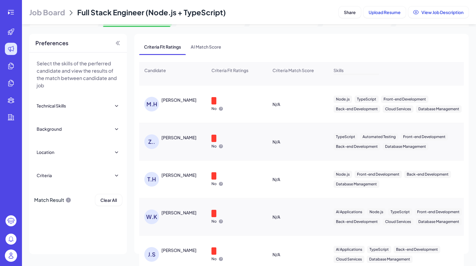
click at [166, 188] on div "[PERSON_NAME]" at bounding box center [172, 179] width 66 height 24
click at [166, 178] on div "[PERSON_NAME]" at bounding box center [178, 175] width 35 height 6
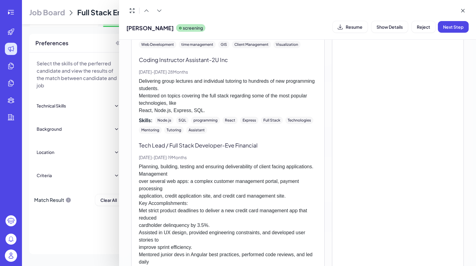
scroll to position [438, 0]
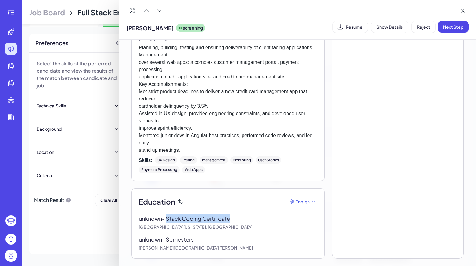
drag, startPoint x: 236, startPoint y: 217, endPoint x: 167, endPoint y: 218, distance: 68.6
click at [167, 218] on p "unknown - Stack Coding Certificate" at bounding box center [189, 218] width 100 height 8
copy p "Stack Coding Certificate"
click at [159, 8] on icon at bounding box center [159, 11] width 6 height 6
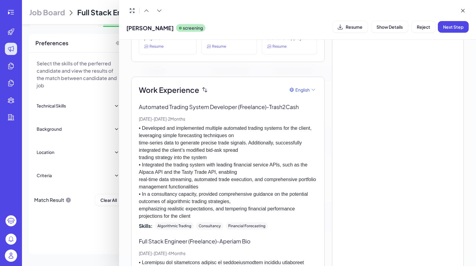
scroll to position [0, 0]
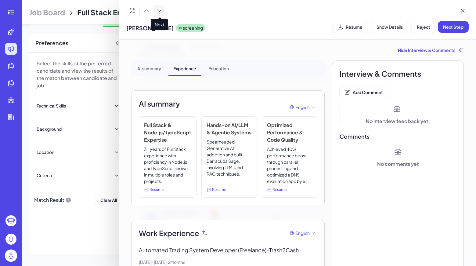
click at [160, 9] on icon at bounding box center [159, 11] width 6 height 6
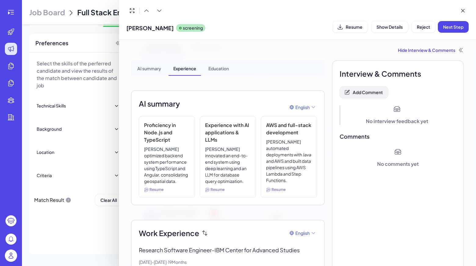
click at [370, 93] on span "Add Comment" at bounding box center [367, 91] width 30 height 5
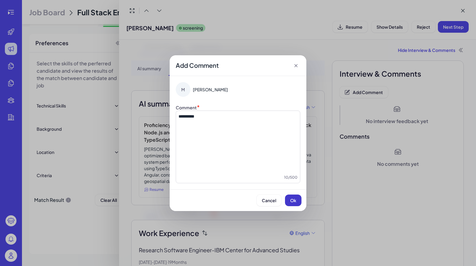
click at [301, 198] on button "Ok" at bounding box center [293, 200] width 16 height 12
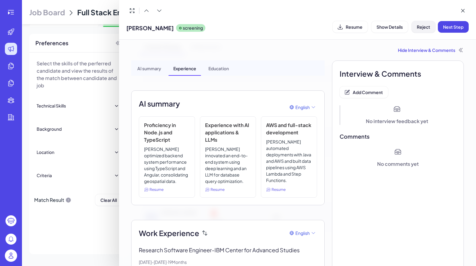
click at [423, 28] on span "Reject" at bounding box center [422, 26] width 13 height 5
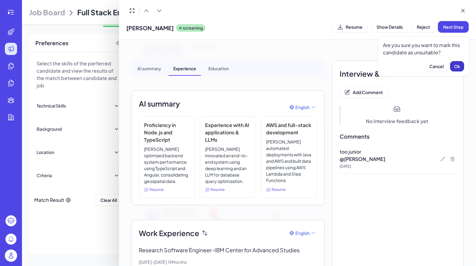
click at [452, 62] on button "Ok" at bounding box center [457, 66] width 14 height 10
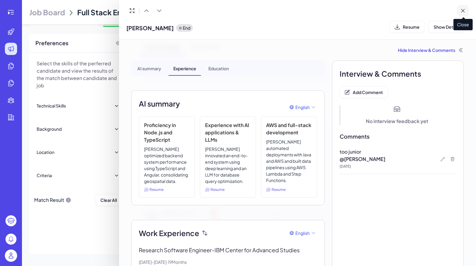
click at [463, 12] on icon at bounding box center [462, 11] width 6 height 6
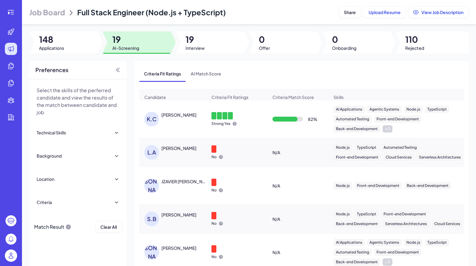
click at [172, 217] on div "[PERSON_NAME]" at bounding box center [178, 214] width 35 height 6
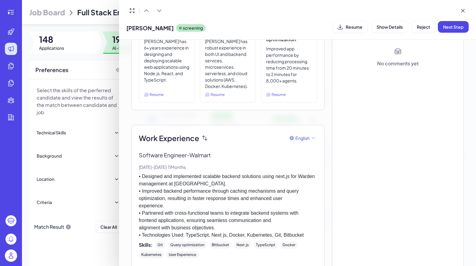
scroll to position [100, 0]
click at [205, 138] on icon at bounding box center [205, 138] width 6 height 11
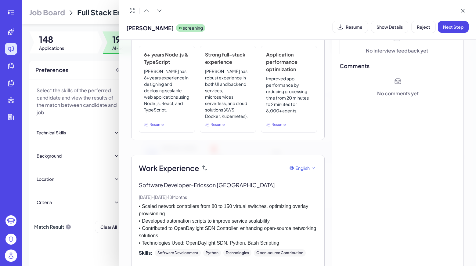
scroll to position [0, 0]
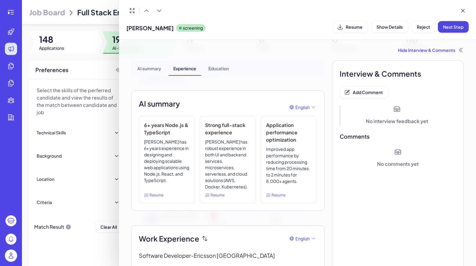
click at [165, 123] on h3 "6+ years Node.js & TypeScript" at bounding box center [167, 128] width 46 height 15
click at [208, 98] on div "AI summary English" at bounding box center [228, 107] width 178 height 18
click at [377, 90] on span "Add Comment" at bounding box center [367, 91] width 30 height 5
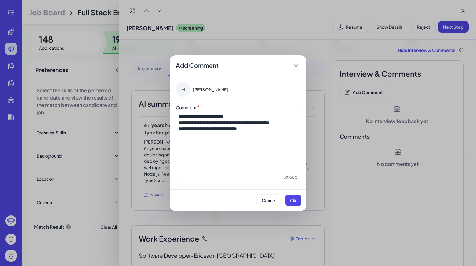
click at [242, 113] on p "**********" at bounding box center [237, 116] width 119 height 6
click at [295, 66] on icon at bounding box center [296, 65] width 6 height 6
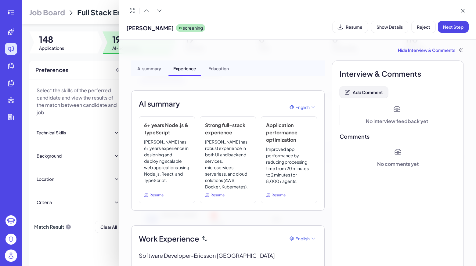
click at [376, 97] on button "Add Comment" at bounding box center [363, 92] width 48 height 12
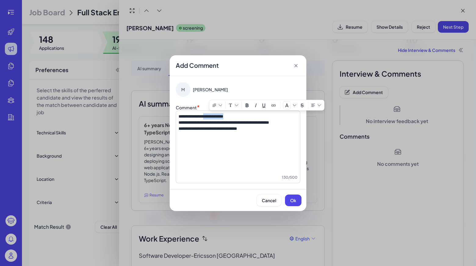
drag, startPoint x: 210, startPoint y: 116, endPoint x: 252, endPoint y: 115, distance: 41.5
click at [252, 115] on p "**********" at bounding box center [237, 116] width 119 height 6
click at [296, 202] on button "Ok" at bounding box center [293, 200] width 16 height 12
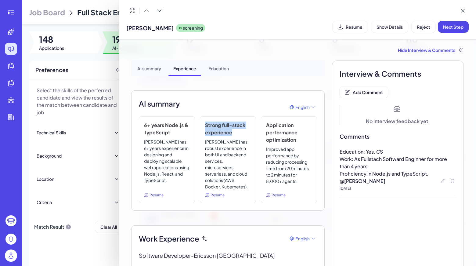
drag, startPoint x: 203, startPoint y: 122, endPoint x: 230, endPoint y: 132, distance: 29.3
click at [230, 132] on div "Strong full-stack experience [PERSON_NAME] has robust experience in both UI and…" at bounding box center [228, 159] width 56 height 87
copy h3 "Strong full-stack experience"
click at [441, 181] on icon at bounding box center [443, 181] width 4 height 4
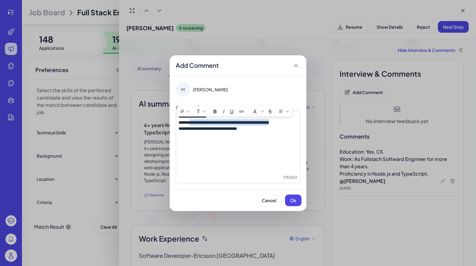
drag, startPoint x: 193, startPoint y: 121, endPoint x: 207, endPoint y: 126, distance: 15.1
click at [207, 125] on p "**********" at bounding box center [237, 122] width 119 height 6
click at [206, 125] on p "**********" at bounding box center [237, 122] width 119 height 6
drag, startPoint x: 191, startPoint y: 123, endPoint x: 201, endPoint y: 128, distance: 10.4
click at [201, 125] on p "**********" at bounding box center [237, 122] width 119 height 6
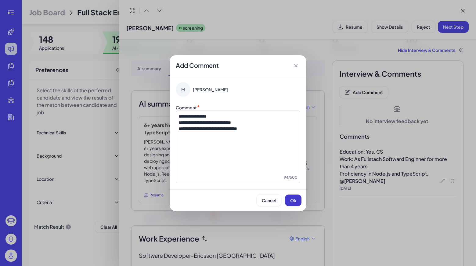
click at [301, 199] on button "Ok" at bounding box center [293, 200] width 16 height 12
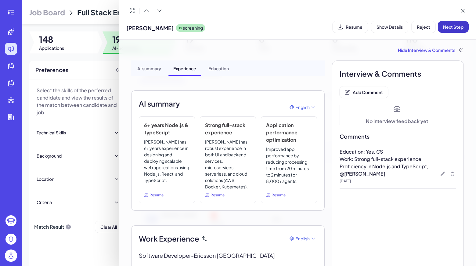
click at [448, 23] on button "Next Step" at bounding box center [452, 27] width 31 height 12
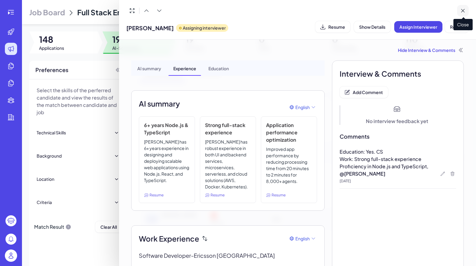
click at [465, 9] on icon at bounding box center [462, 11] width 6 height 6
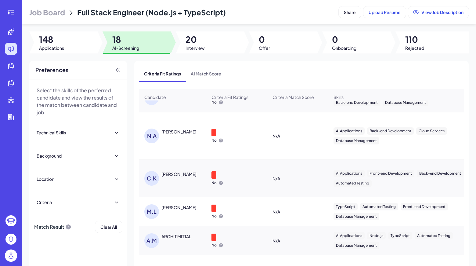
scroll to position [424, 0]
click at [173, 207] on div "[PERSON_NAME]" at bounding box center [178, 207] width 35 height 6
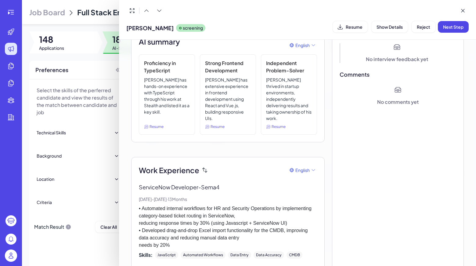
scroll to position [0, 0]
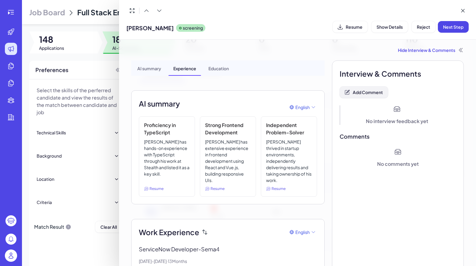
click at [371, 92] on span "Add Comment" at bounding box center [367, 91] width 30 height 5
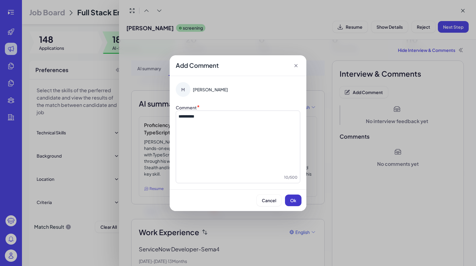
click at [294, 201] on span "Ok" at bounding box center [293, 199] width 6 height 5
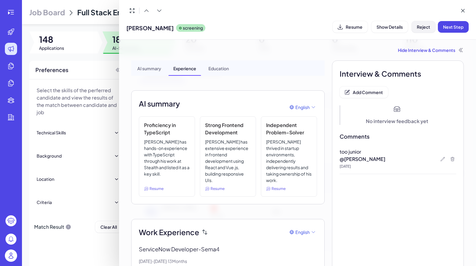
click at [423, 23] on button "Reject" at bounding box center [423, 27] width 24 height 12
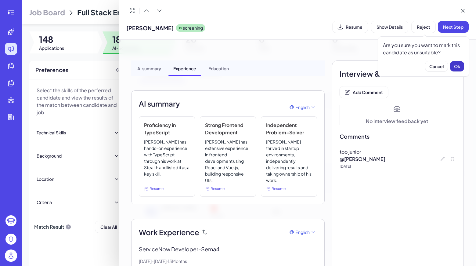
click at [454, 65] on span "Ok" at bounding box center [457, 65] width 6 height 5
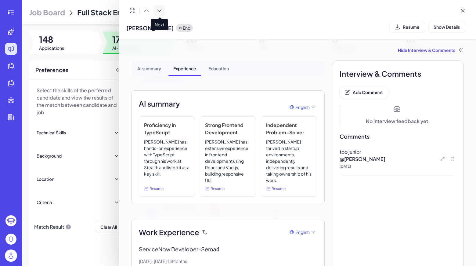
click at [164, 14] on button at bounding box center [159, 11] width 12 height 12
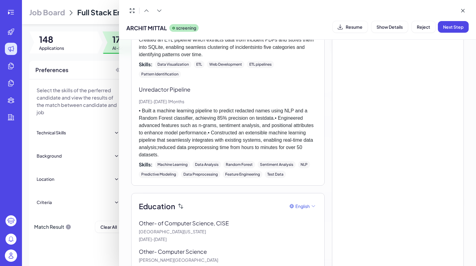
scroll to position [750, 0]
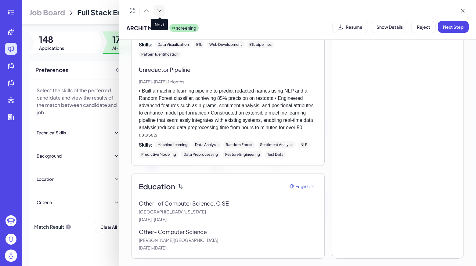
click at [156, 10] on button at bounding box center [159, 11] width 12 height 12
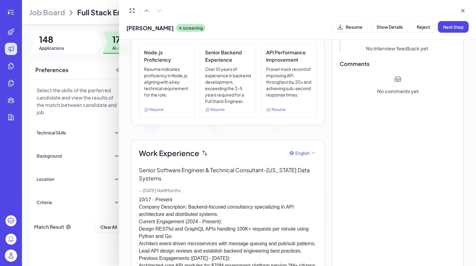
scroll to position [73, 0]
click at [162, 10] on div at bounding box center [145, 11] width 39 height 12
click at [160, 10] on div at bounding box center [145, 11] width 39 height 12
click at [159, 10] on div at bounding box center [145, 11] width 39 height 12
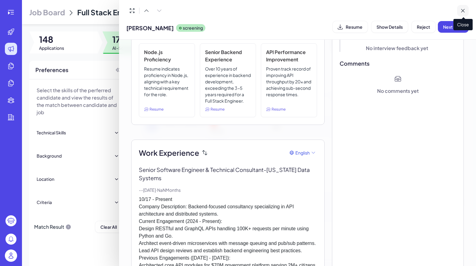
click at [462, 7] on button at bounding box center [463, 11] width 12 height 12
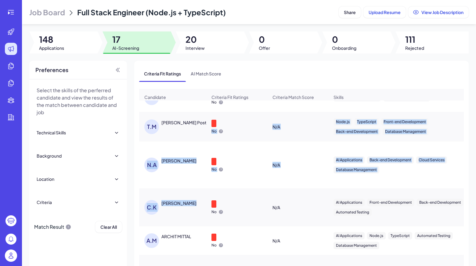
drag, startPoint x: 244, startPoint y: 115, endPoint x: 195, endPoint y: 197, distance: 95.7
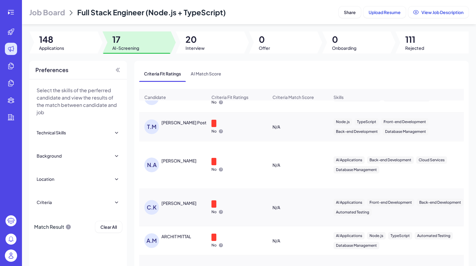
click at [247, 69] on div "Criteria Fit Ratings AI Match Score" at bounding box center [301, 74] width 324 height 16
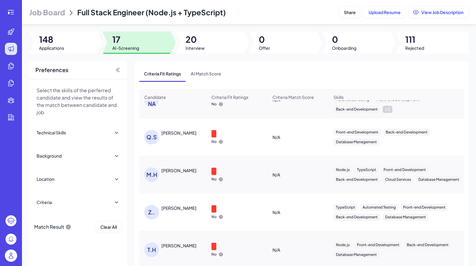
scroll to position [102, 0]
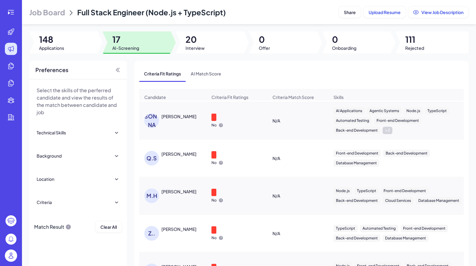
click at [178, 157] on div "[PERSON_NAME]" at bounding box center [178, 154] width 35 height 6
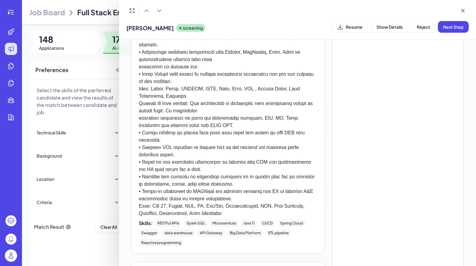
scroll to position [943, 0]
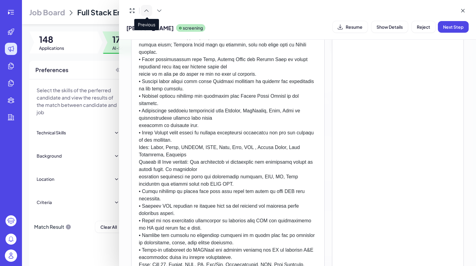
click at [150, 10] on button at bounding box center [147, 11] width 12 height 12
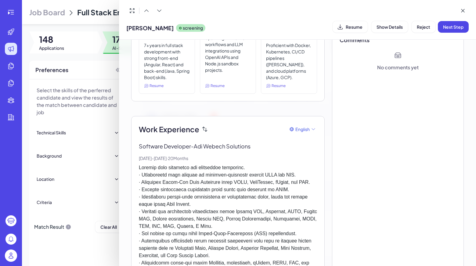
scroll to position [0, 0]
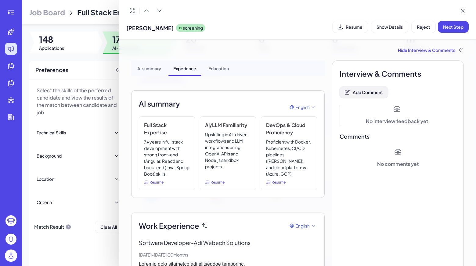
click at [352, 89] on span "Add Comment" at bounding box center [367, 91] width 30 height 5
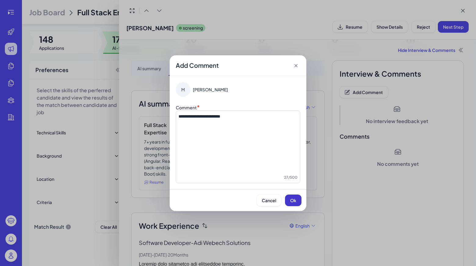
click at [298, 205] on button "Ok" at bounding box center [293, 200] width 16 height 12
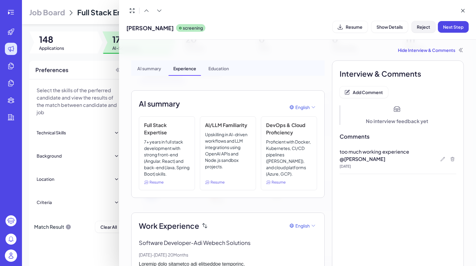
click at [412, 24] on button "Reject" at bounding box center [423, 27] width 24 height 12
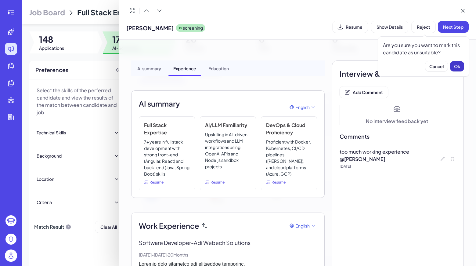
click at [452, 61] on button "Ok" at bounding box center [457, 66] width 14 height 10
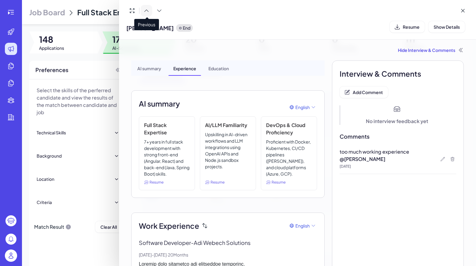
click at [150, 13] on button at bounding box center [147, 11] width 12 height 12
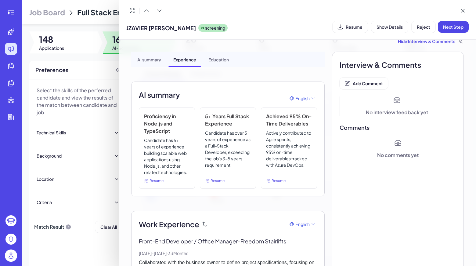
scroll to position [14, 0]
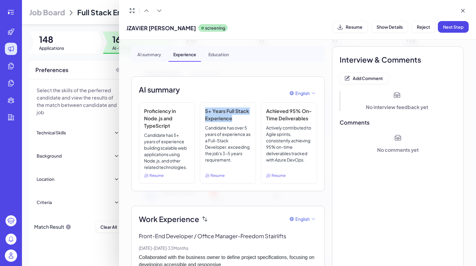
drag, startPoint x: 204, startPoint y: 110, endPoint x: 237, endPoint y: 119, distance: 34.7
click at [237, 119] on h3 "5+ Years Full Stack Experience" at bounding box center [228, 114] width 46 height 15
copy h3 "5+ Years Full Stack Experience"
click at [355, 83] on button "Add Comment" at bounding box center [363, 78] width 48 height 12
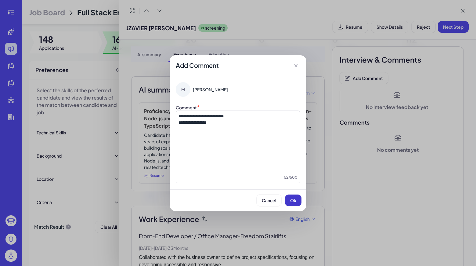
click at [295, 203] on button "Ok" at bounding box center [293, 200] width 16 height 12
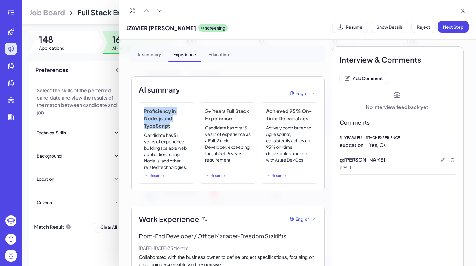
drag, startPoint x: 145, startPoint y: 110, endPoint x: 169, endPoint y: 123, distance: 27.7
click at [169, 123] on h3 "Proficiency in Node.js and TypeScript" at bounding box center [167, 118] width 46 height 22
copy h3 "Proficiency in Node.js and TypeScript"
click at [442, 159] on div at bounding box center [442, 159] width 7 height 7
click at [440, 159] on icon at bounding box center [442, 159] width 5 height 5
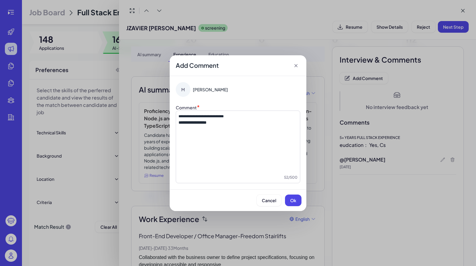
click at [183, 128] on p at bounding box center [237, 128] width 119 height 6
click at [298, 200] on button "Ok" at bounding box center [293, 200] width 16 height 12
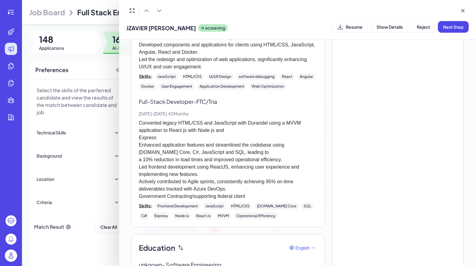
scroll to position [432, 0]
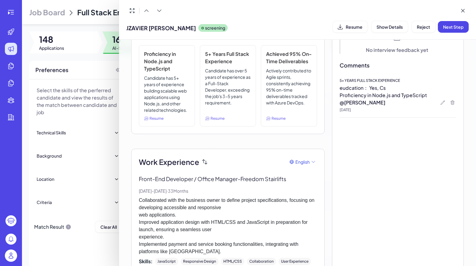
scroll to position [0, 0]
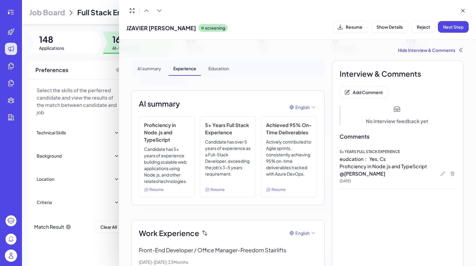
click at [435, 175] on p "@ [PERSON_NAME]" at bounding box center [397, 173] width 116 height 7
click at [441, 173] on icon at bounding box center [443, 173] width 4 height 4
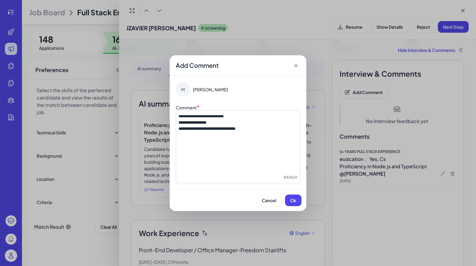
click at [260, 123] on p "**********" at bounding box center [237, 122] width 119 height 6
click at [294, 203] on button "Ok" at bounding box center [293, 200] width 16 height 12
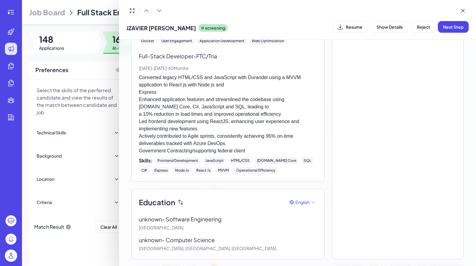
scroll to position [432, 0]
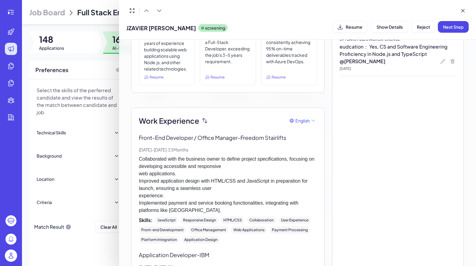
scroll to position [0, 0]
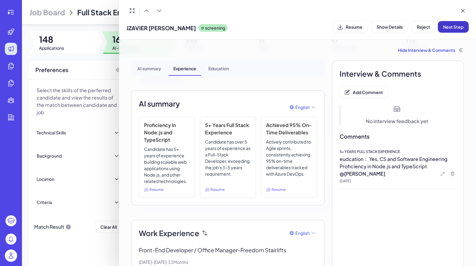
click at [442, 24] on button "Next Step" at bounding box center [452, 27] width 31 height 12
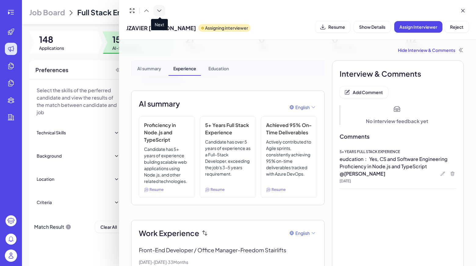
click at [159, 5] on button at bounding box center [159, 11] width 12 height 12
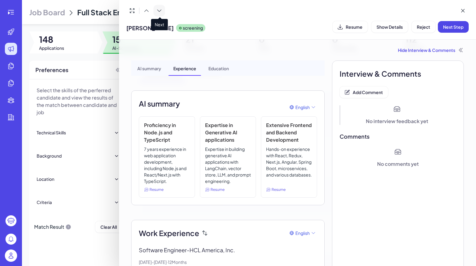
click at [162, 16] on button at bounding box center [159, 11] width 12 height 12
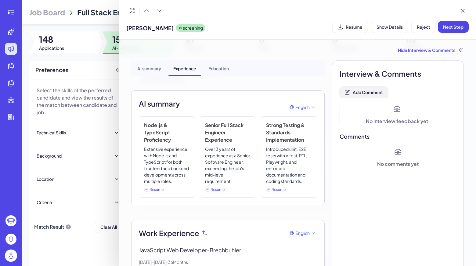
click at [375, 96] on button "Add Comment" at bounding box center [363, 92] width 48 height 12
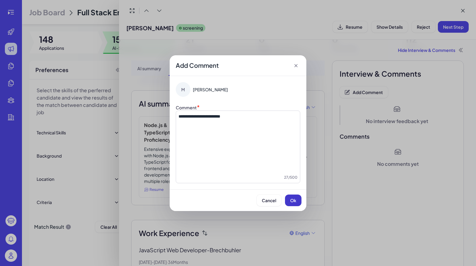
click at [287, 195] on button "Ok" at bounding box center [293, 200] width 16 height 12
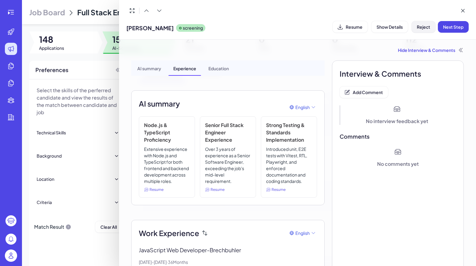
click at [421, 28] on span "Reject" at bounding box center [422, 26] width 13 height 5
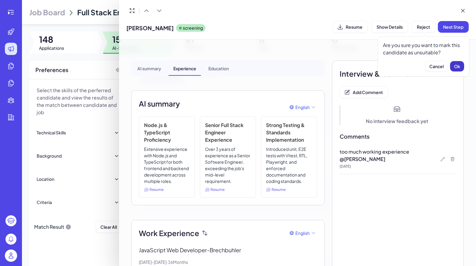
click at [455, 65] on span "Ok" at bounding box center [457, 65] width 6 height 5
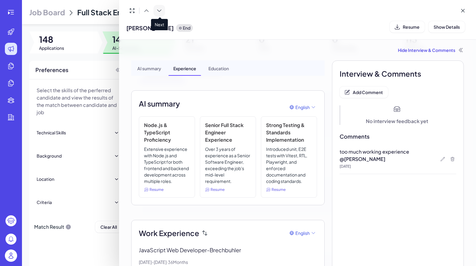
click at [162, 12] on icon at bounding box center [159, 11] width 6 height 6
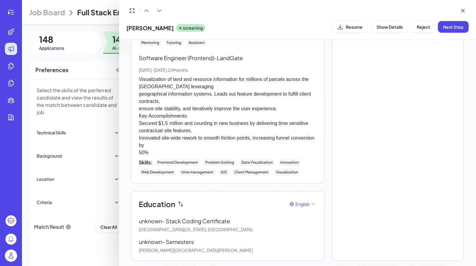
scroll to position [438, 0]
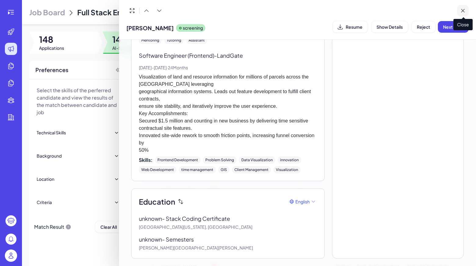
click at [466, 9] on button at bounding box center [463, 11] width 12 height 12
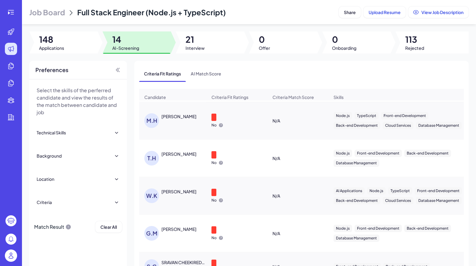
scroll to position [0, 0]
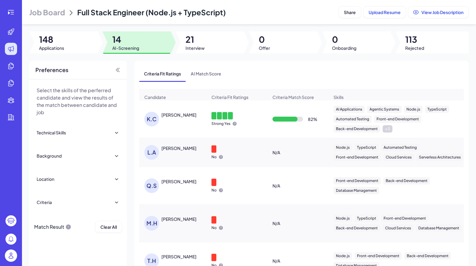
click at [174, 151] on div "[PERSON_NAME]" at bounding box center [178, 148] width 35 height 6
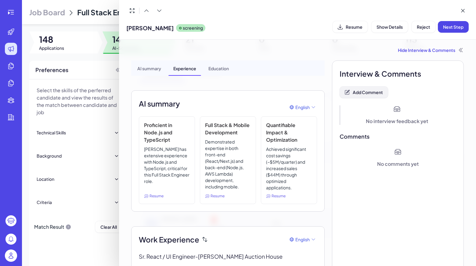
drag, startPoint x: 373, startPoint y: 83, endPoint x: 368, endPoint y: 87, distance: 6.3
click at [368, 87] on button "Add Comment" at bounding box center [363, 92] width 48 height 12
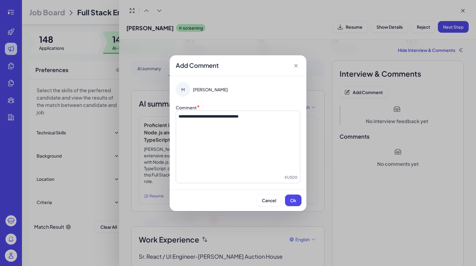
click at [202, 143] on div "**********" at bounding box center [237, 143] width 119 height 61
click at [291, 196] on button "Ok" at bounding box center [293, 200] width 16 height 12
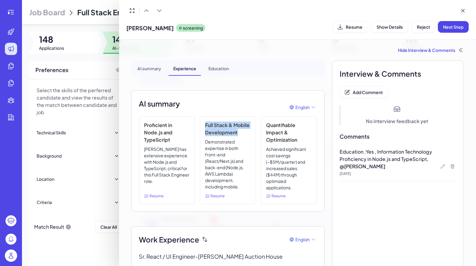
drag, startPoint x: 204, startPoint y: 123, endPoint x: 237, endPoint y: 132, distance: 33.7
click at [237, 132] on h3 "Full Stack & Mobile Development" at bounding box center [228, 128] width 46 height 15
copy h3 "Full Stack & Mobile Development"
click at [441, 168] on icon at bounding box center [443, 166] width 4 height 4
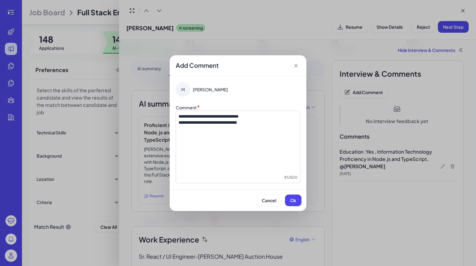
click at [244, 131] on div "**********" at bounding box center [237, 143] width 119 height 61
click at [293, 199] on span "Ok" at bounding box center [293, 199] width 6 height 5
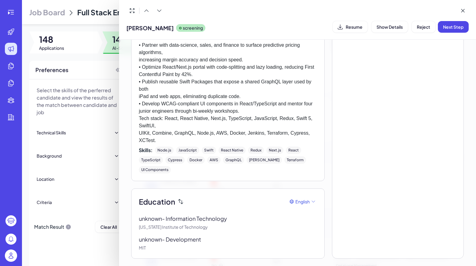
scroll to position [474, 0]
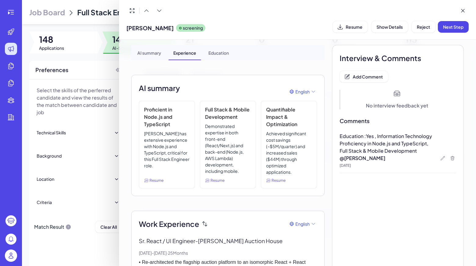
scroll to position [0, 0]
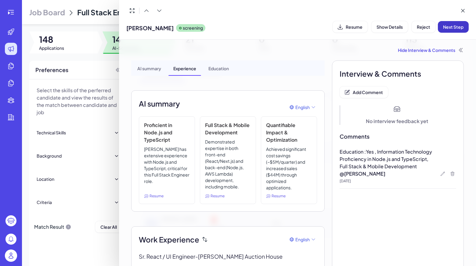
click at [447, 27] on span "Next Step" at bounding box center [453, 26] width 20 height 5
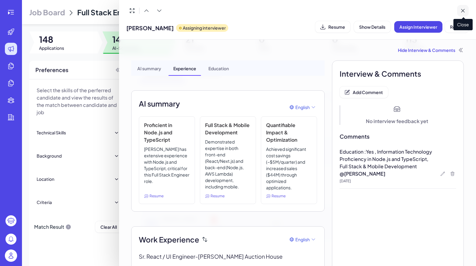
click at [463, 14] on button at bounding box center [463, 11] width 12 height 12
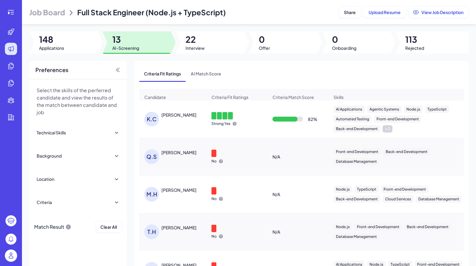
click at [147, 228] on div "T.H" at bounding box center [152, 231] width 17 height 15
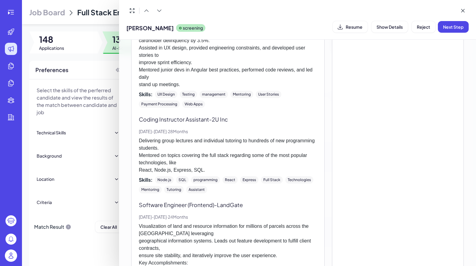
scroll to position [438, 0]
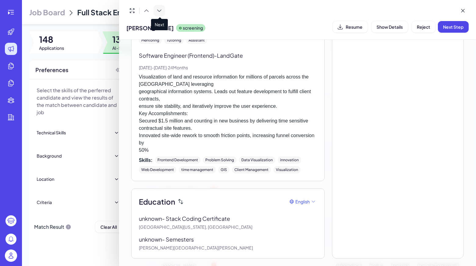
click at [160, 9] on icon at bounding box center [159, 11] width 6 height 6
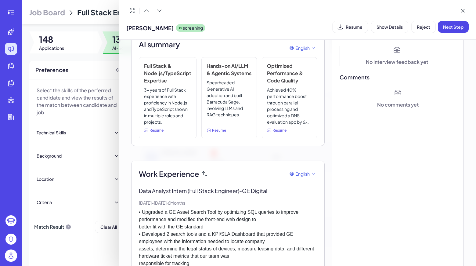
scroll to position [0, 0]
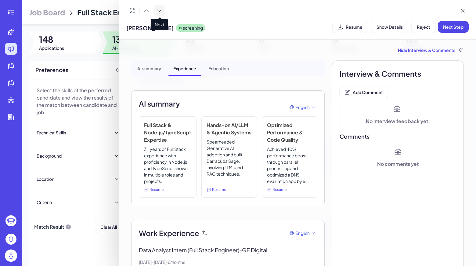
click at [161, 10] on icon at bounding box center [159, 11] width 6 height 6
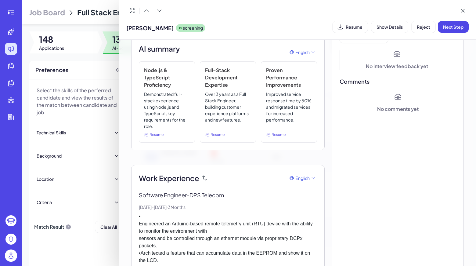
scroll to position [48, 0]
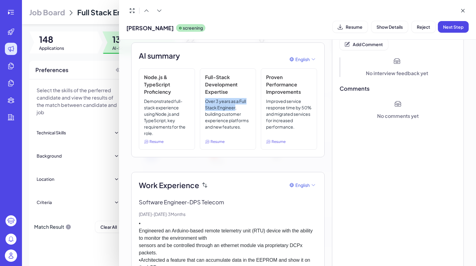
drag, startPoint x: 204, startPoint y: 101, endPoint x: 234, endPoint y: 106, distance: 30.9
click at [234, 106] on p "Over 3 years as a Full Stack Engineer, building customer experience platforms a…" at bounding box center [228, 117] width 46 height 38
copy p "Over 3 years as a Full Stack Engineer"
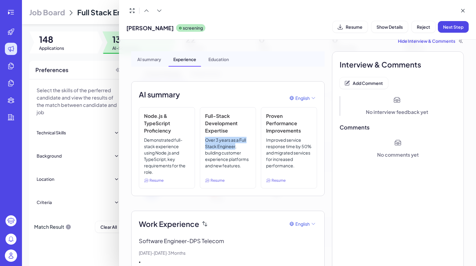
scroll to position [0, 0]
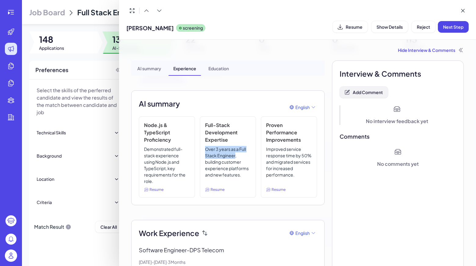
click at [377, 91] on span "Add Comment" at bounding box center [367, 91] width 30 height 5
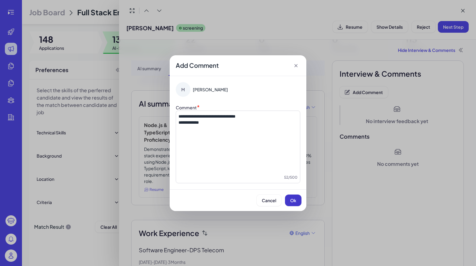
click at [290, 198] on span "Ok" at bounding box center [293, 199] width 6 height 5
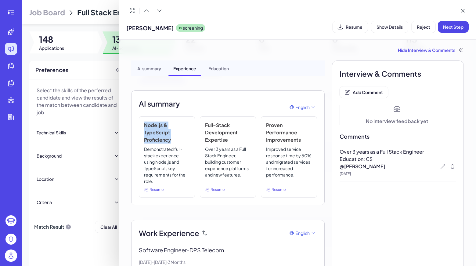
drag, startPoint x: 141, startPoint y: 125, endPoint x: 174, endPoint y: 141, distance: 37.8
click at [174, 141] on div "Node.js & TypeScript Proficiency Demonstrated full-stack experience using Node.…" at bounding box center [167, 156] width 56 height 81
copy h3 "Node.js & TypeScript Proficiency"
click at [437, 164] on div "@ [PERSON_NAME] [DATE]" at bounding box center [397, 168] width 116 height 13
click at [440, 164] on icon at bounding box center [442, 166] width 5 height 5
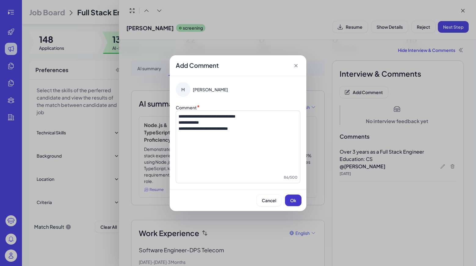
click at [292, 198] on span "Ok" at bounding box center [293, 199] width 6 height 5
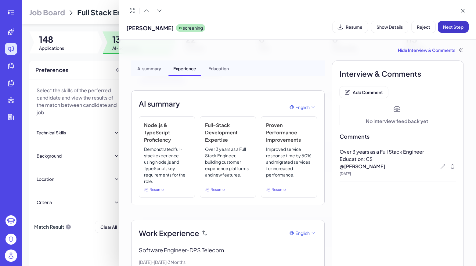
click at [446, 27] on span "Next Step" at bounding box center [453, 26] width 20 height 5
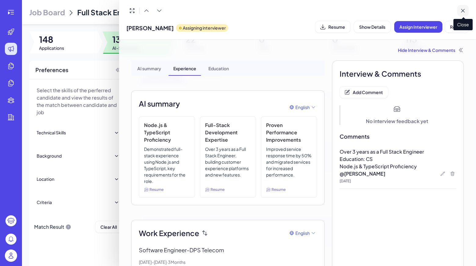
click at [459, 12] on button at bounding box center [463, 11] width 12 height 12
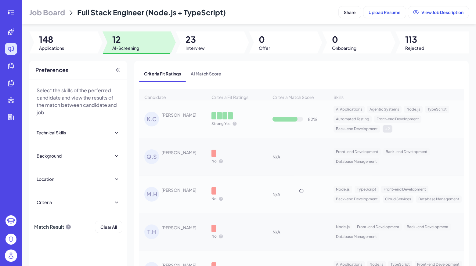
click at [284, 68] on div "Criteria Fit Ratings AI Match Score" at bounding box center [301, 74] width 324 height 16
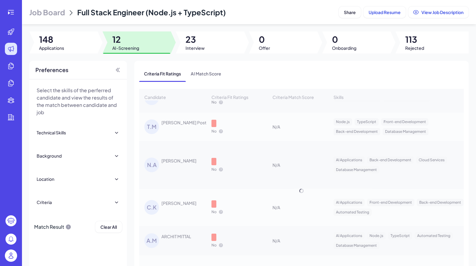
scroll to position [30, 0]
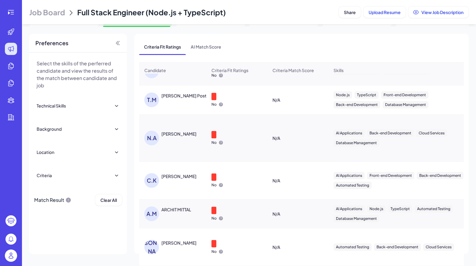
click at [165, 208] on div "ARCHIT MITTAL" at bounding box center [176, 209] width 30 height 6
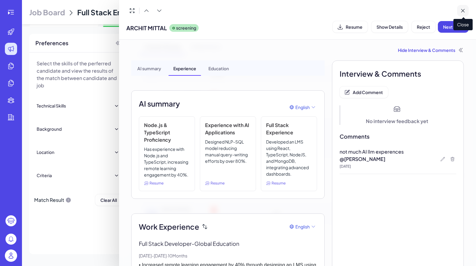
click at [458, 8] on button at bounding box center [463, 11] width 12 height 12
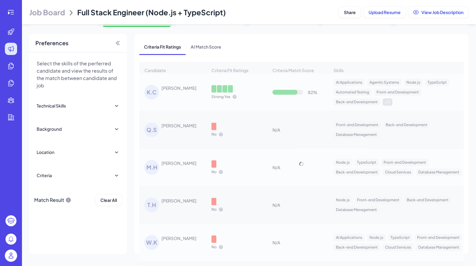
scroll to position [0, 0]
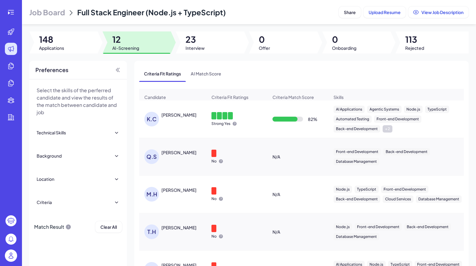
click at [160, 46] on div at bounding box center [136, 42] width 68 height 22
click at [187, 45] on span "Interview" at bounding box center [194, 48] width 19 height 6
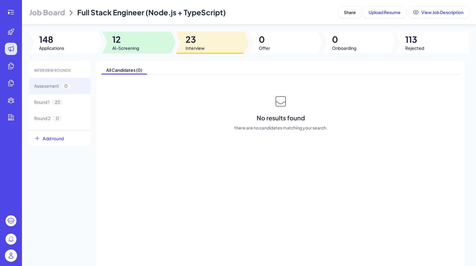
click at [122, 42] on span "12" at bounding box center [125, 39] width 27 height 11
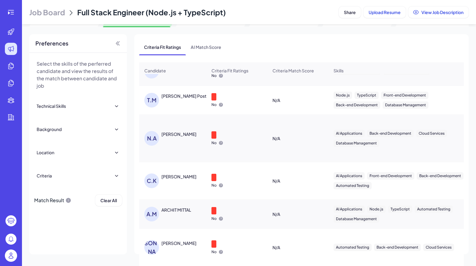
scroll to position [30, 0]
click at [158, 130] on div "N.A" at bounding box center [152, 137] width 17 height 15
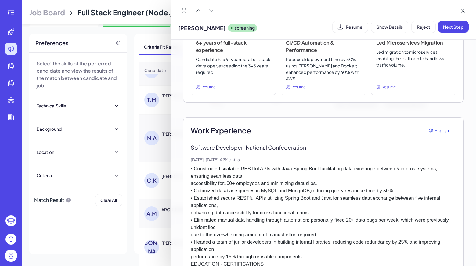
scroll to position [0, 0]
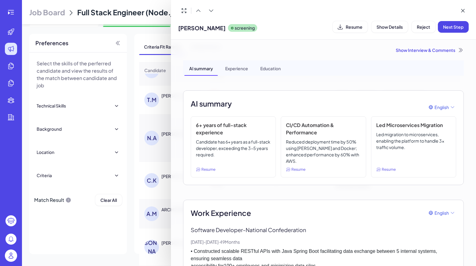
click at [399, 48] on div "Show Interview & Comments" at bounding box center [323, 50] width 280 height 6
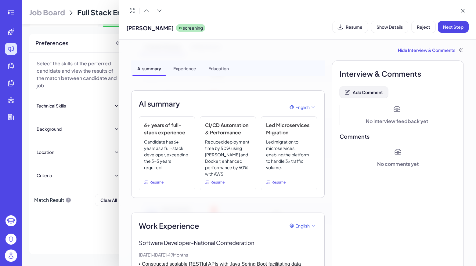
click at [380, 86] on button "Add Comment" at bounding box center [363, 92] width 48 height 12
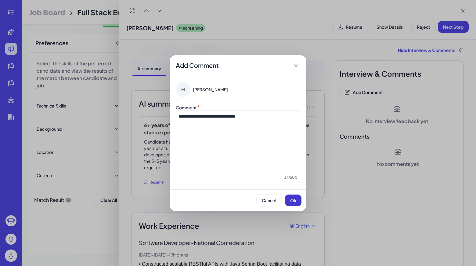
click at [293, 203] on button "Ok" at bounding box center [293, 200] width 16 height 12
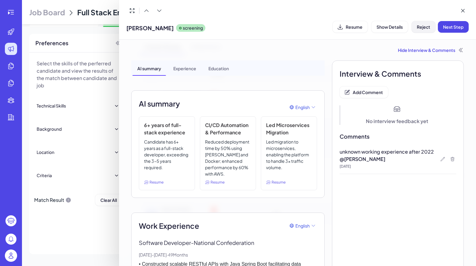
click at [421, 27] on span "Reject" at bounding box center [422, 26] width 13 height 5
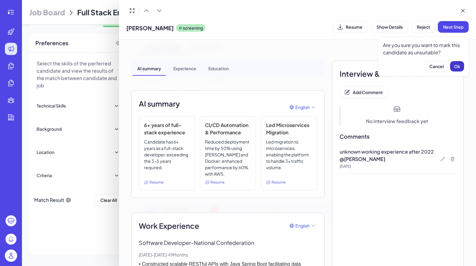
click at [458, 67] on span "Ok" at bounding box center [457, 65] width 6 height 5
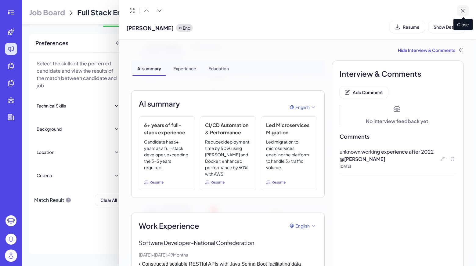
click at [466, 13] on button at bounding box center [463, 11] width 12 height 12
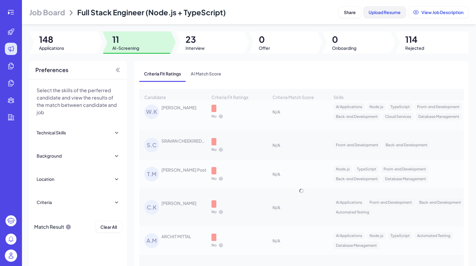
scroll to position [160, 0]
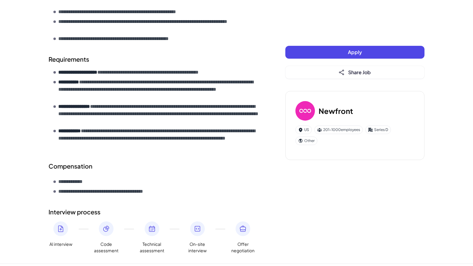
scroll to position [270, 0]
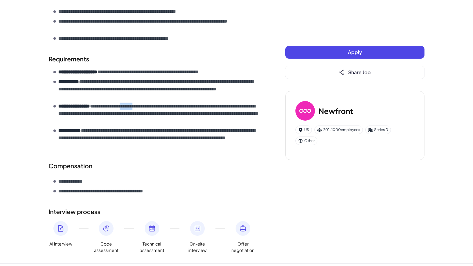
drag, startPoint x: 144, startPoint y: 107, endPoint x: 126, endPoint y: 107, distance: 18.0
click at [126, 107] on p "**********" at bounding box center [159, 113] width 202 height 22
copy p "*******"
